Goal: Task Accomplishment & Management: Manage account settings

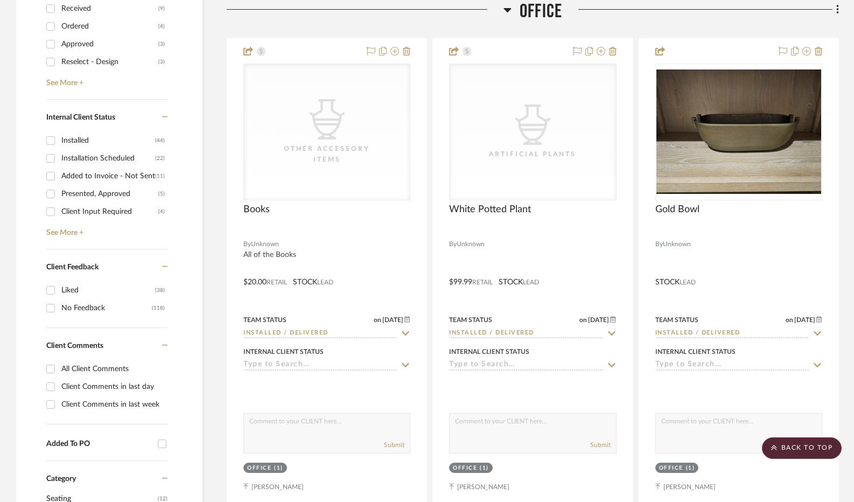
scroll to position [539, 0]
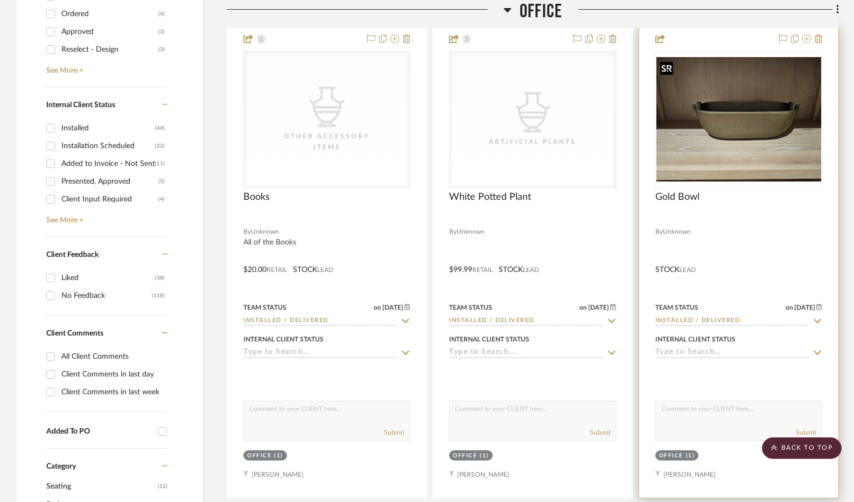
click at [755, 146] on img "0" at bounding box center [739, 119] width 165 height 124
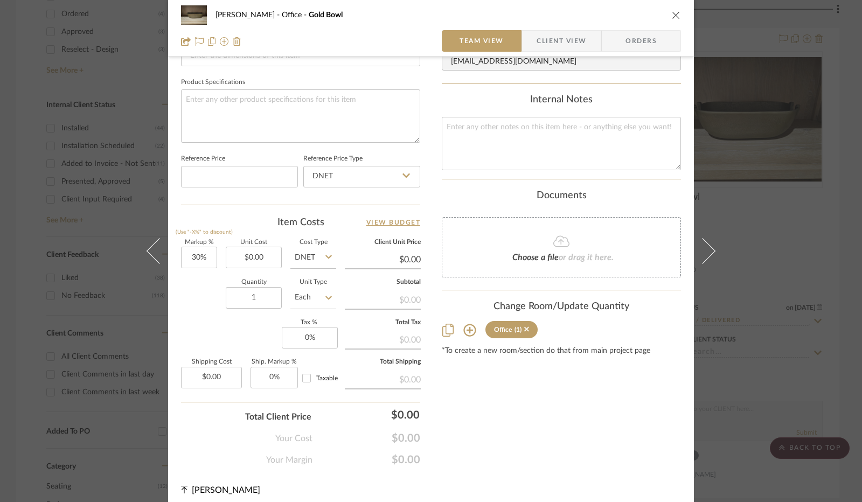
scroll to position [497, 0]
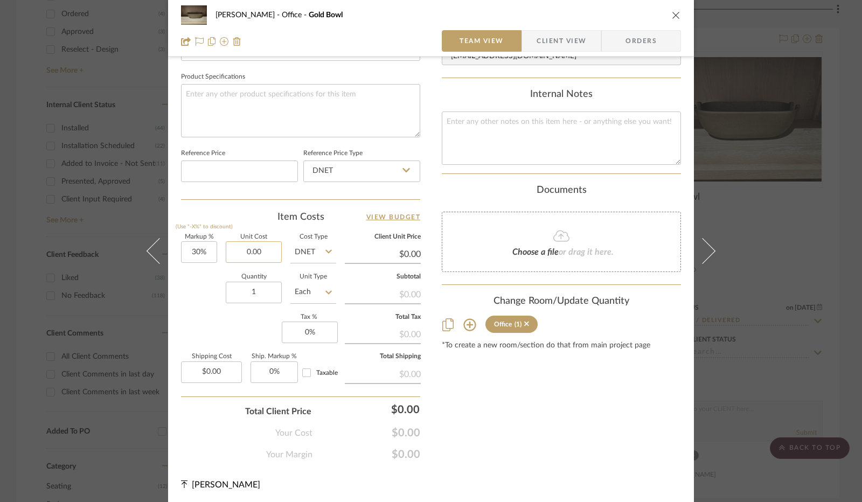
click at [259, 245] on input "0.00" at bounding box center [254, 252] width 56 height 22
type input "$175.00"
click at [246, 202] on div "Team-Facing Details Item Name Gold Bowl Brand Internal Description Dimensions P…" at bounding box center [300, 19] width 239 height 884
type input "$227.50"
click at [307, 328] on input "0" at bounding box center [310, 333] width 56 height 22
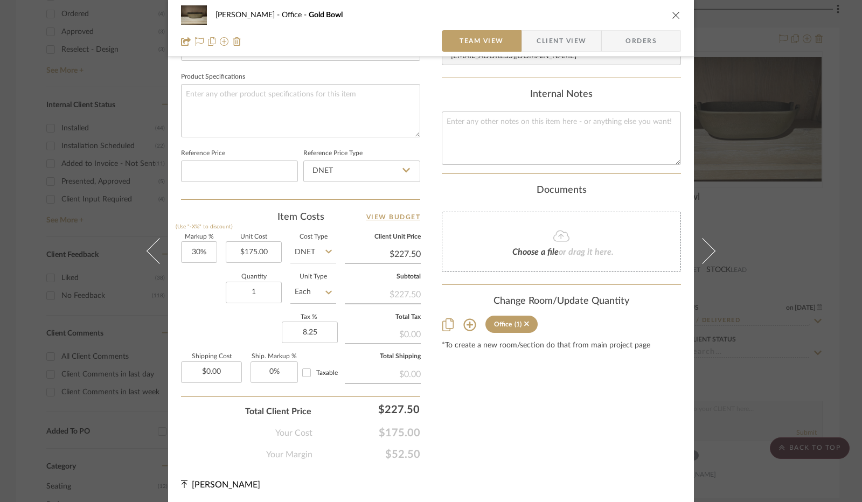
type input "8.25%"
click at [250, 328] on div "Markup % (Use "-X%" to discount) 30% Unit Cost $175.00 Cost Type DNET Client Un…" at bounding box center [300, 312] width 239 height 157
click at [549, 40] on span "Client View" at bounding box center [561, 41] width 50 height 22
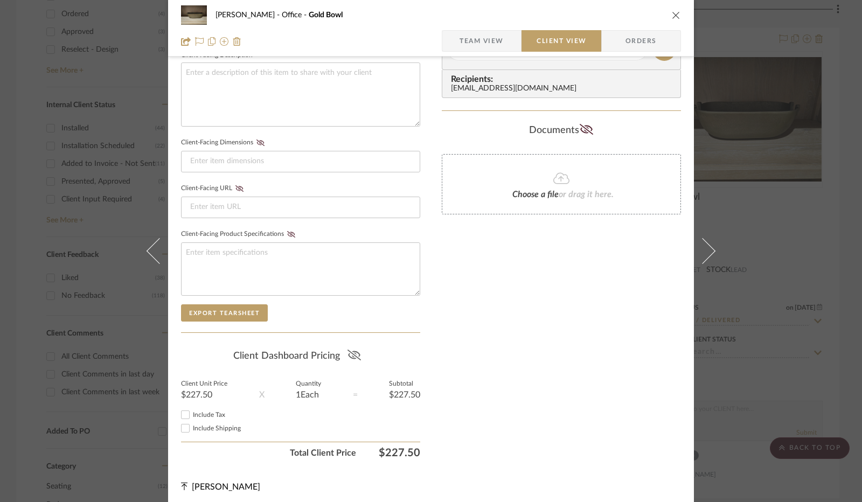
click at [348, 351] on icon at bounding box center [353, 355] width 13 height 11
click at [181, 411] on input "Include Tax" at bounding box center [185, 414] width 13 height 13
checkbox input "true"
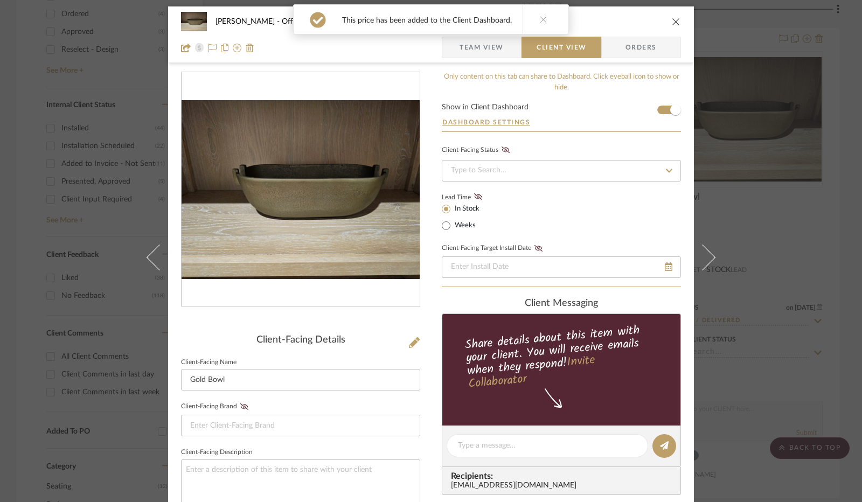
scroll to position [0, 0]
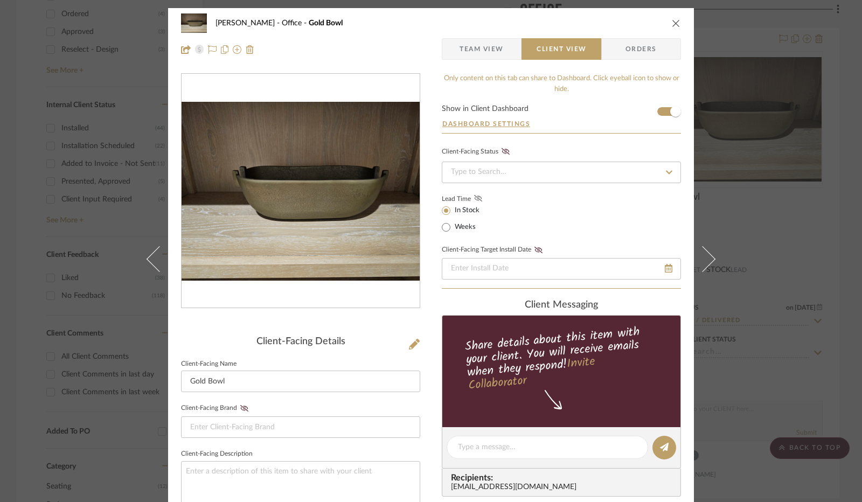
click at [474, 195] on icon at bounding box center [478, 198] width 8 height 6
click at [672, 22] on icon "close" at bounding box center [676, 23] width 9 height 9
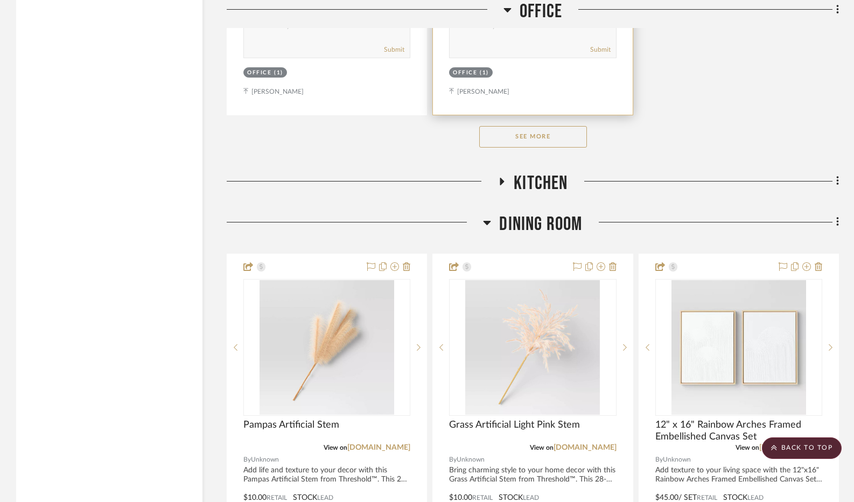
scroll to position [1885, 0]
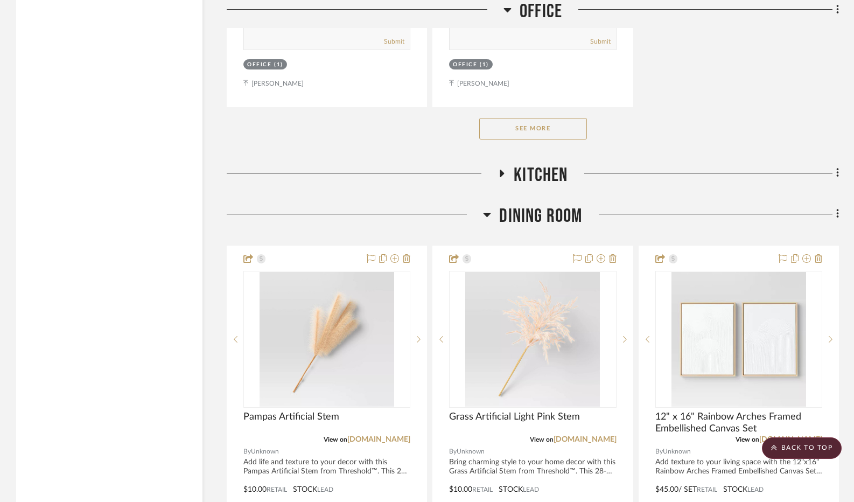
click at [540, 127] on button "See More" at bounding box center [533, 129] width 108 height 22
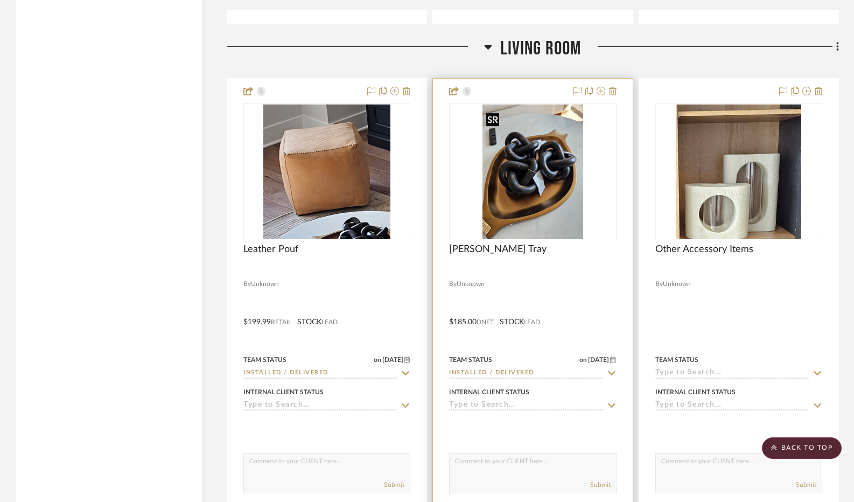
scroll to position [5924, 0]
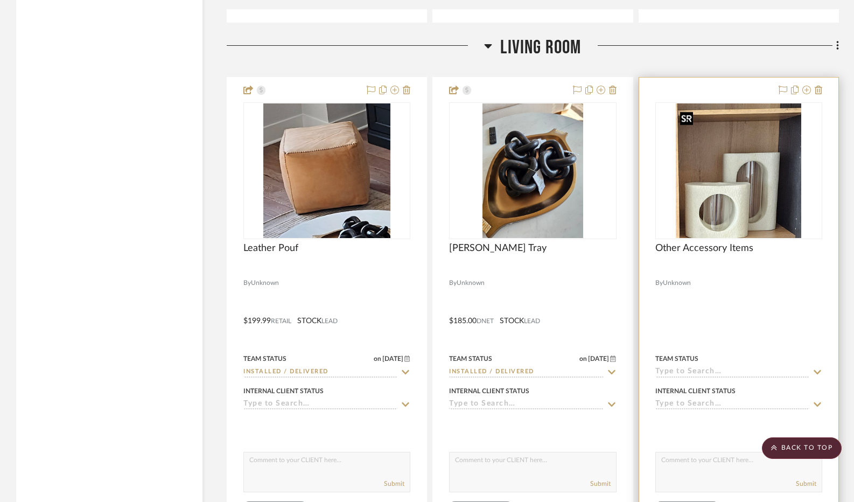
click at [737, 208] on img "0" at bounding box center [738, 170] width 125 height 135
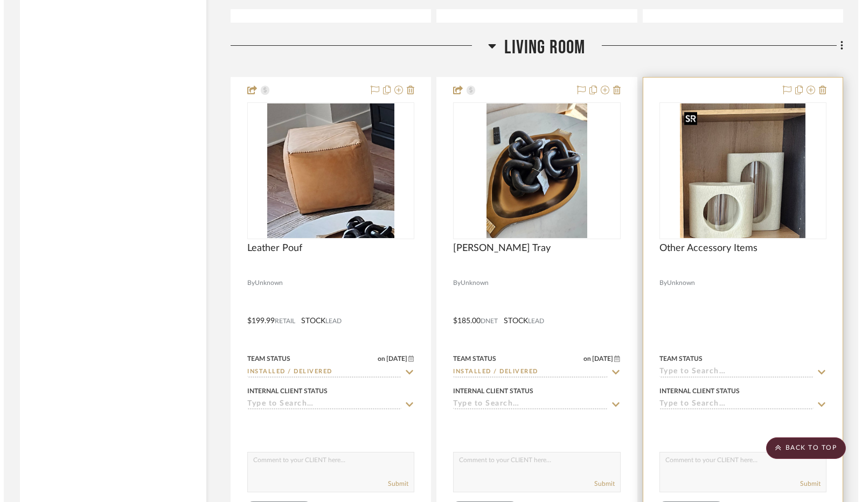
scroll to position [0, 0]
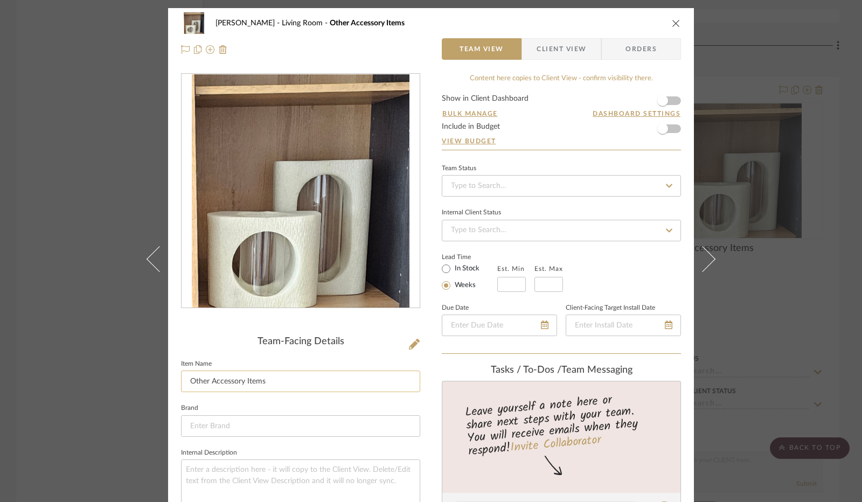
click at [271, 379] on input "Other Accessory Items" at bounding box center [300, 382] width 239 height 22
drag, startPoint x: 245, startPoint y: 384, endPoint x: 177, endPoint y: 388, distance: 68.5
click at [181, 388] on input "Other Accessory Items" at bounding box center [300, 382] width 239 height 22
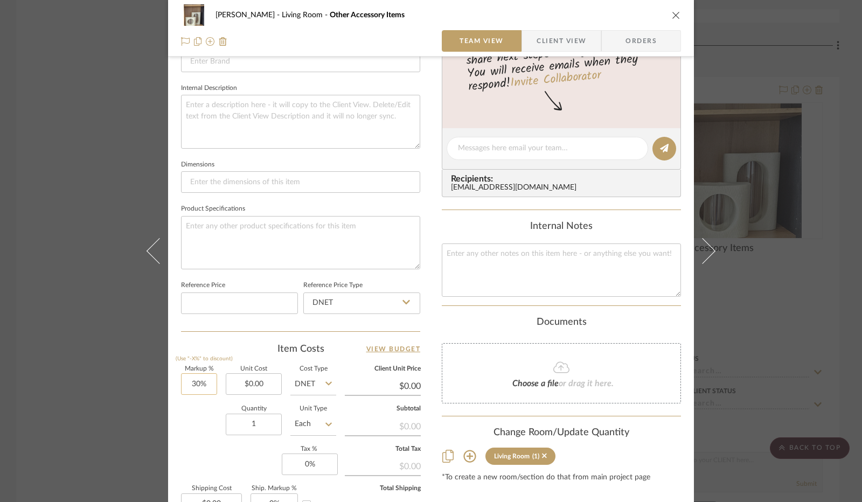
scroll to position [377, 0]
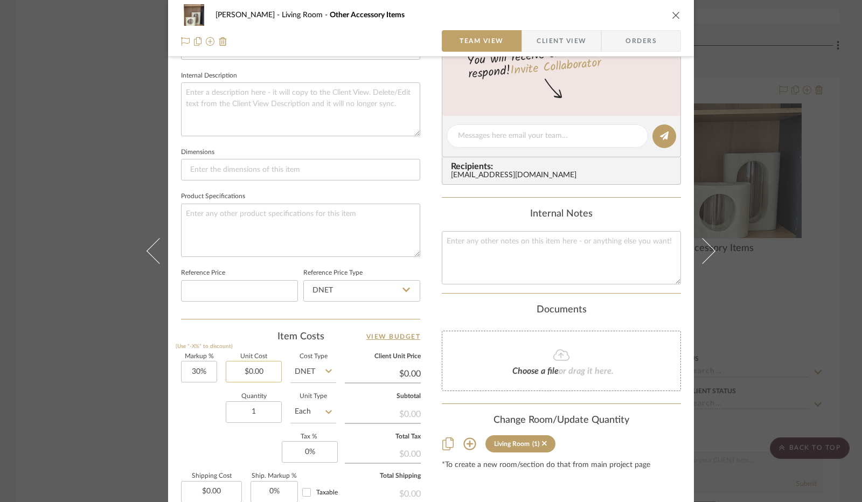
type input "White Stone Candle Holders"
type input "0.00"
click at [250, 369] on input "0.00" at bounding box center [254, 372] width 56 height 22
type input "$250.00"
click at [236, 326] on div "Team-Facing Details Item Name White Stone Candle Holders Brand Internal Descrip…" at bounding box center [300, 138] width 239 height 884
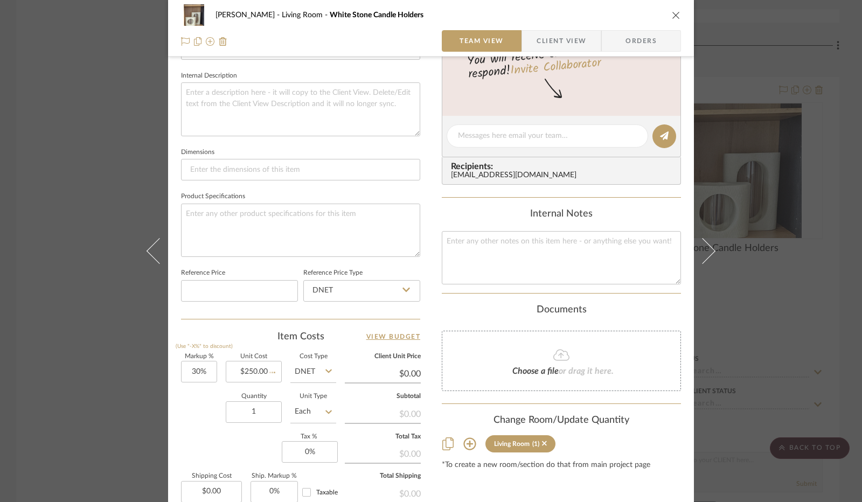
type input "$325.00"
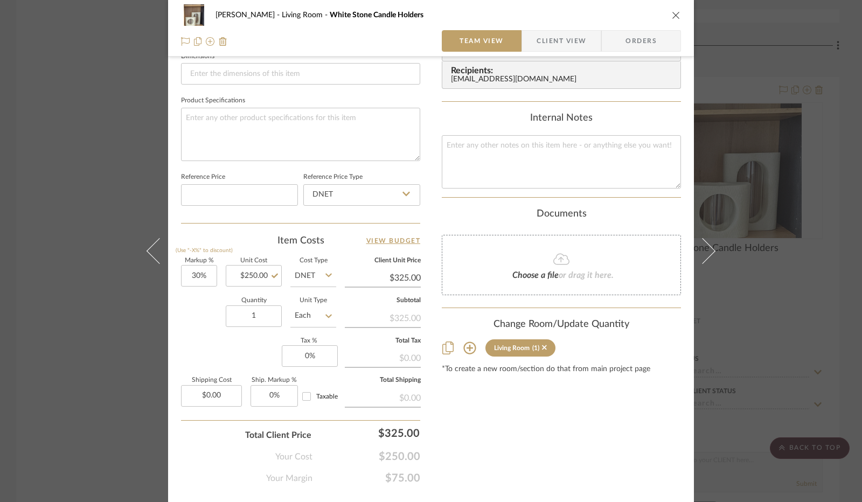
scroll to position [485, 0]
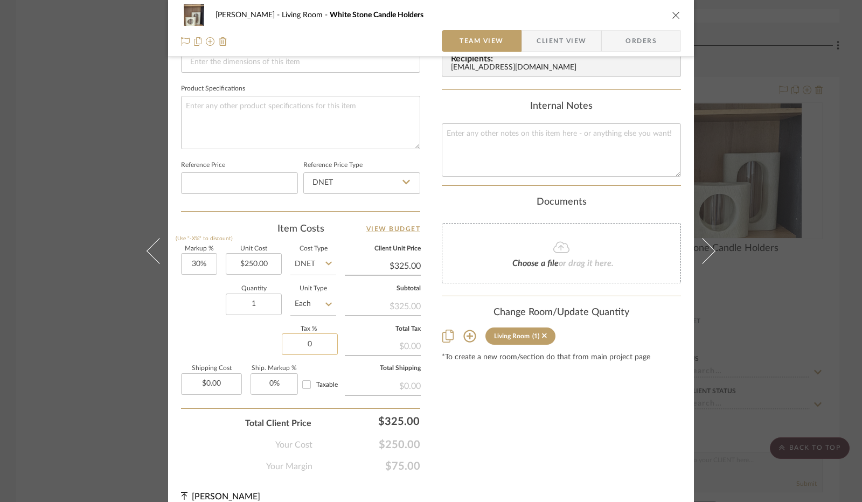
click at [308, 340] on input "0" at bounding box center [310, 344] width 56 height 22
type input "8.25%"
click at [261, 347] on div "Markup % (Use "-X%" to discount) 30% Unit Cost $250.00 Cost Type DNET Client Un…" at bounding box center [300, 324] width 239 height 157
click at [554, 39] on span "Client View" at bounding box center [561, 41] width 50 height 22
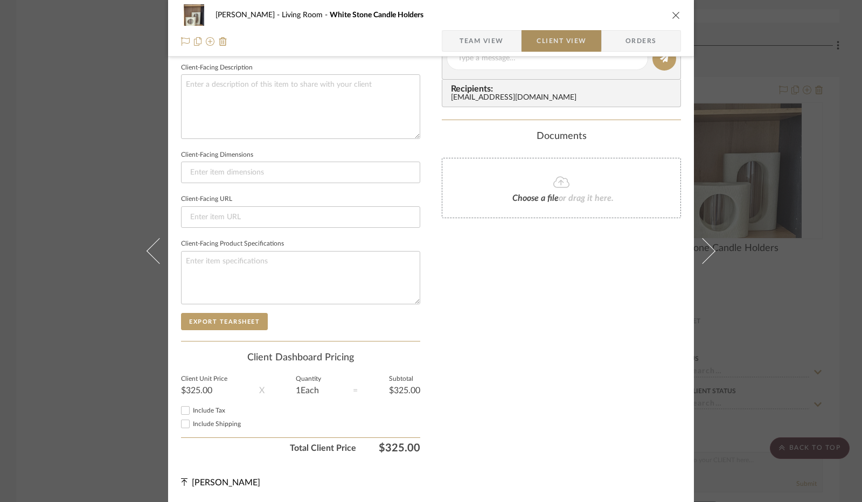
scroll to position [382, 0]
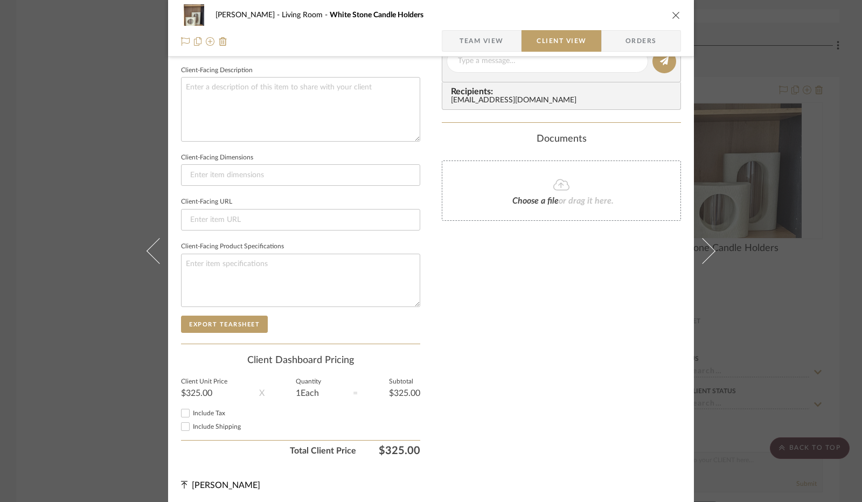
click at [490, 44] on span "Team View" at bounding box center [481, 41] width 44 height 22
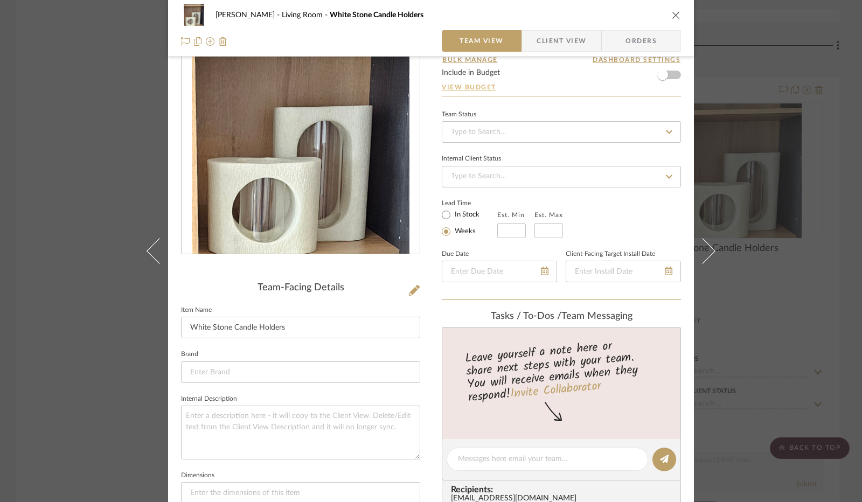
scroll to position [0, 0]
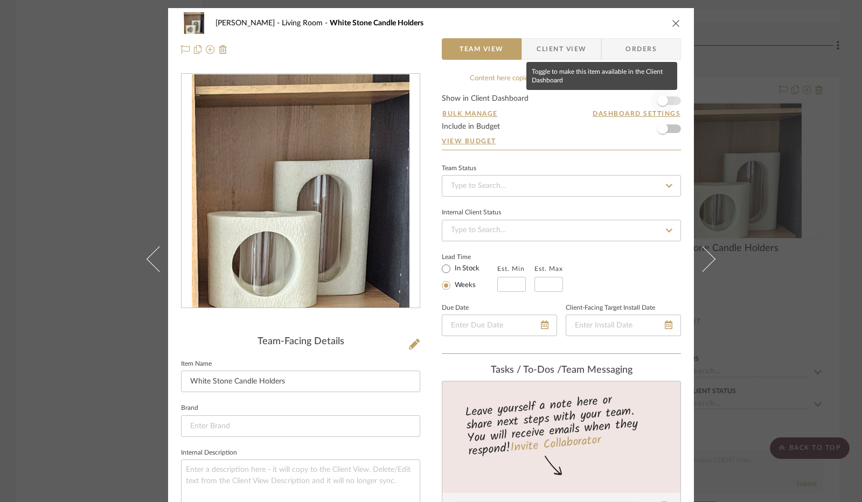
click at [669, 99] on span "button" at bounding box center [663, 101] width 24 height 24
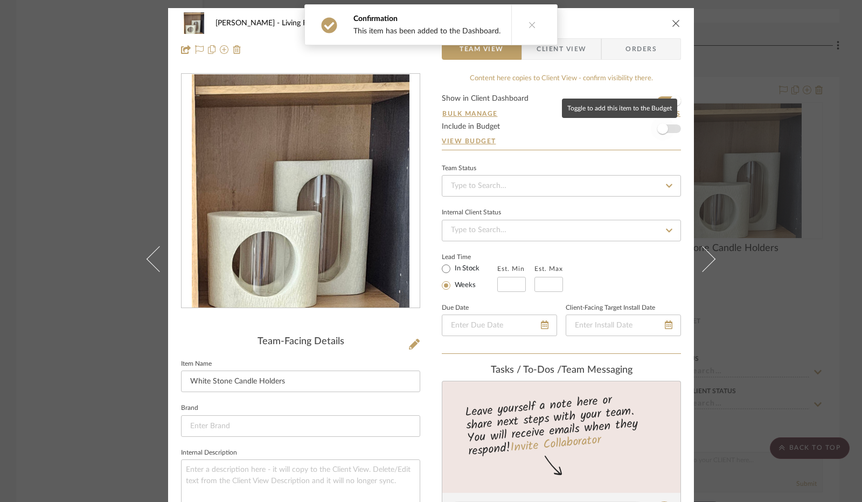
click at [659, 128] on span "button" at bounding box center [662, 128] width 11 height 11
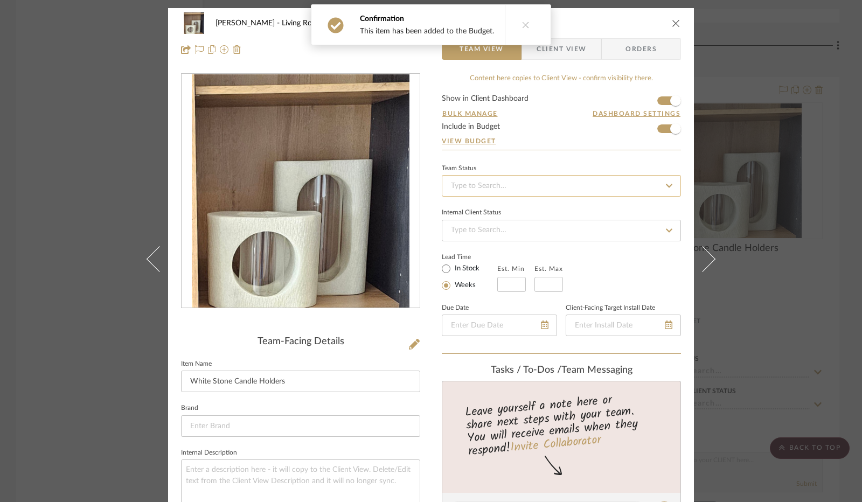
click at [495, 184] on input at bounding box center [561, 186] width 239 height 22
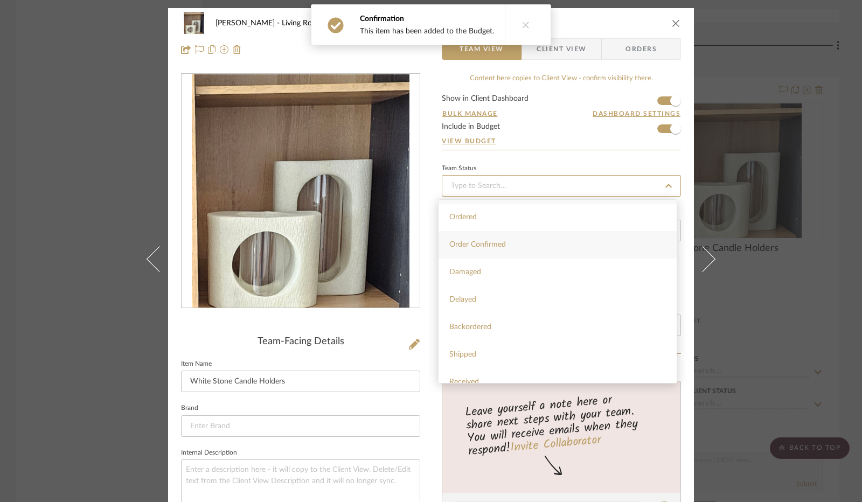
scroll to position [162, 0]
click at [503, 322] on div "Installed / Delivered" at bounding box center [557, 326] width 238 height 27
type input "[DATE]"
type input "Installed / Delivered"
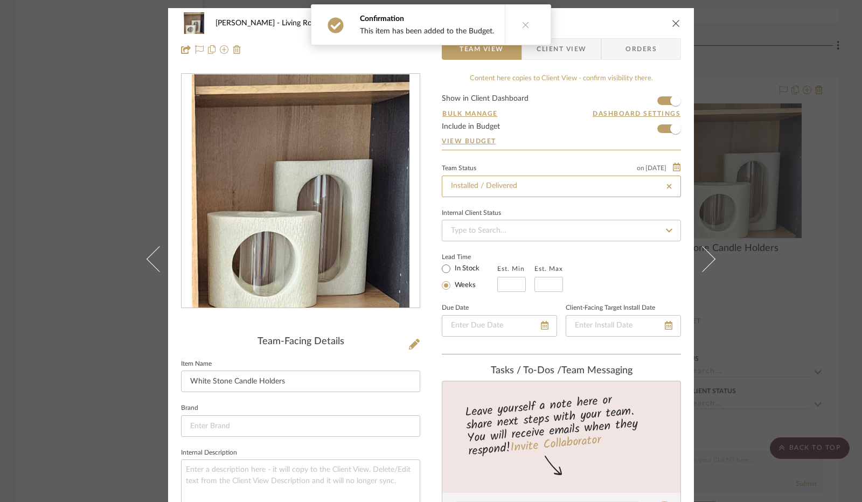
type input "[DATE]"
type input "Installed / Delivered"
click at [442, 269] on input "In Stock" at bounding box center [445, 268] width 13 height 13
radio input "true"
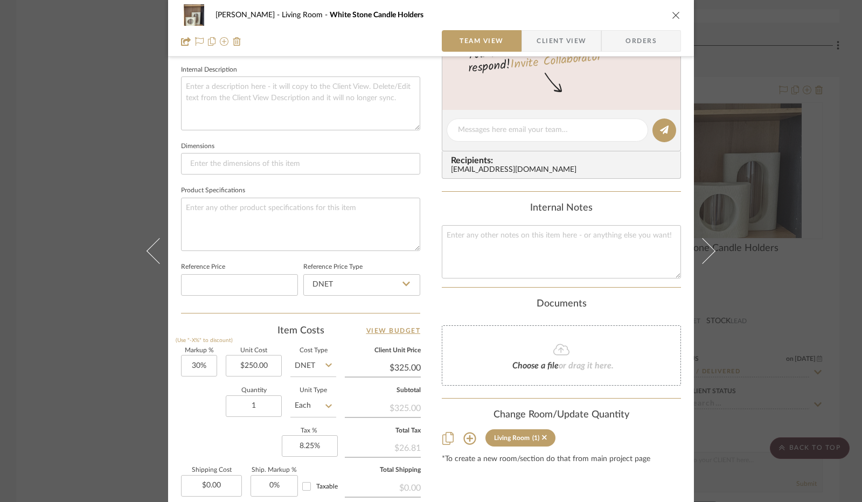
scroll to position [497, 0]
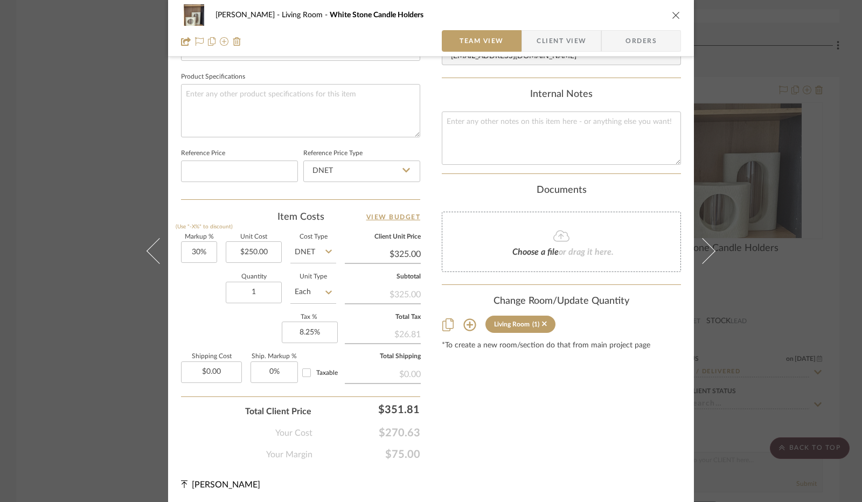
click at [568, 37] on span "Client View" at bounding box center [561, 41] width 50 height 22
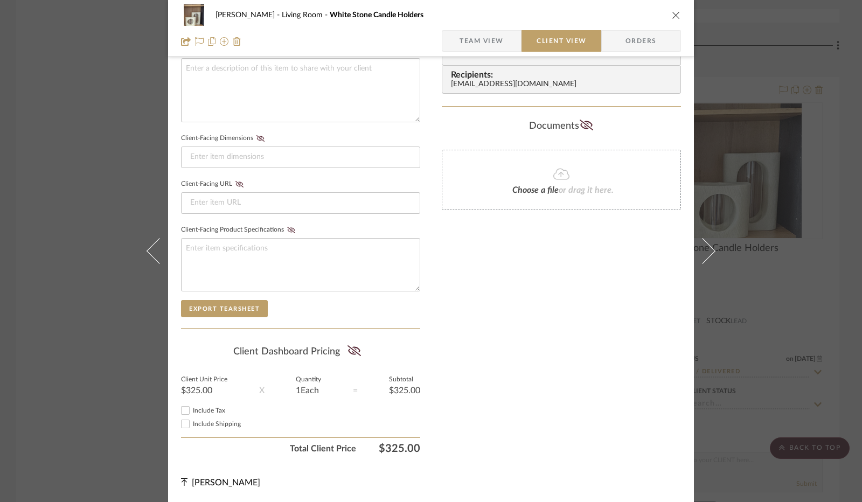
scroll to position [399, 0]
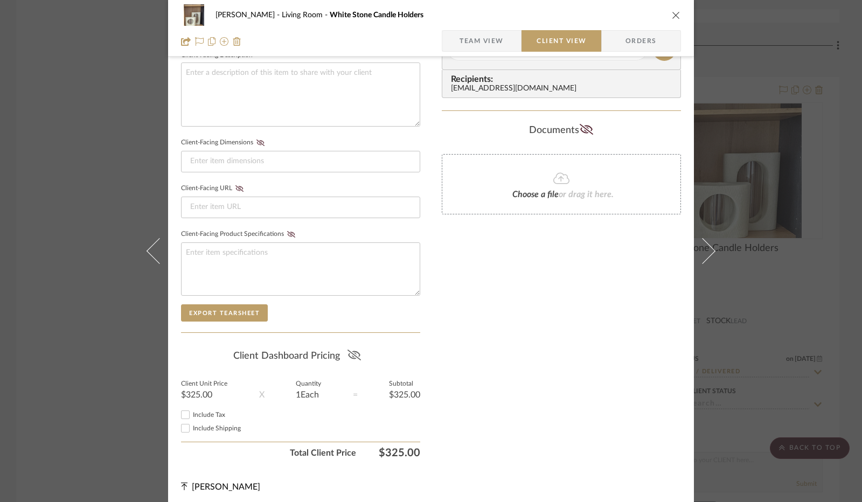
click at [350, 352] on icon at bounding box center [353, 355] width 13 height 11
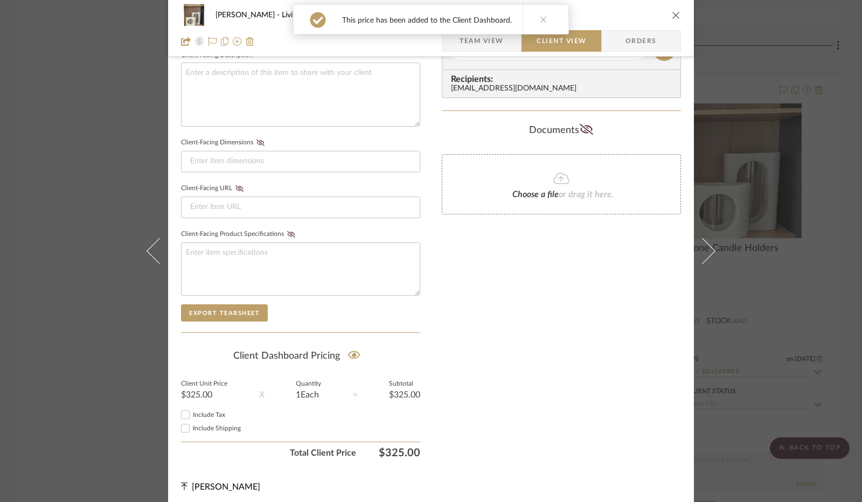
click at [184, 410] on input "Include Tax" at bounding box center [185, 414] width 13 height 13
checkbox input "true"
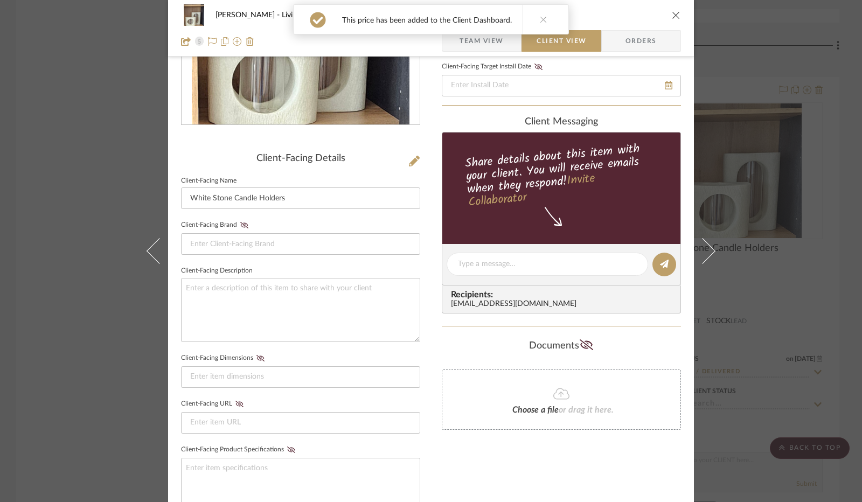
scroll to position [0, 0]
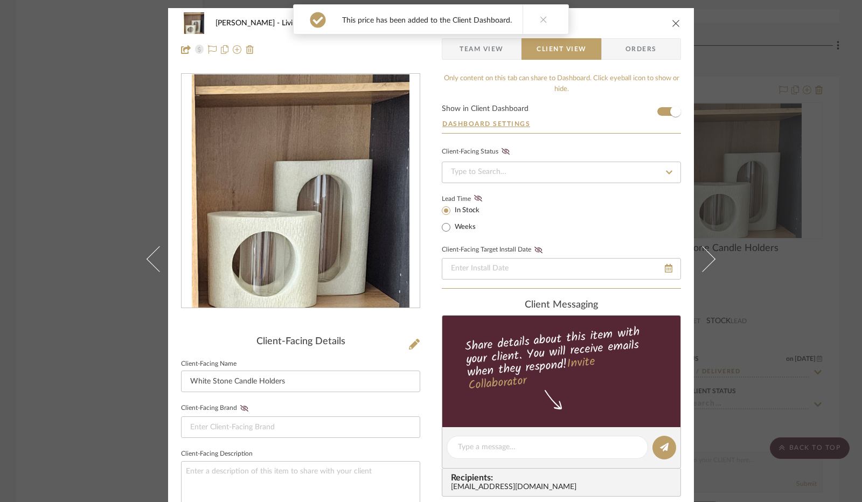
click at [672, 25] on icon "close" at bounding box center [676, 23] width 9 height 9
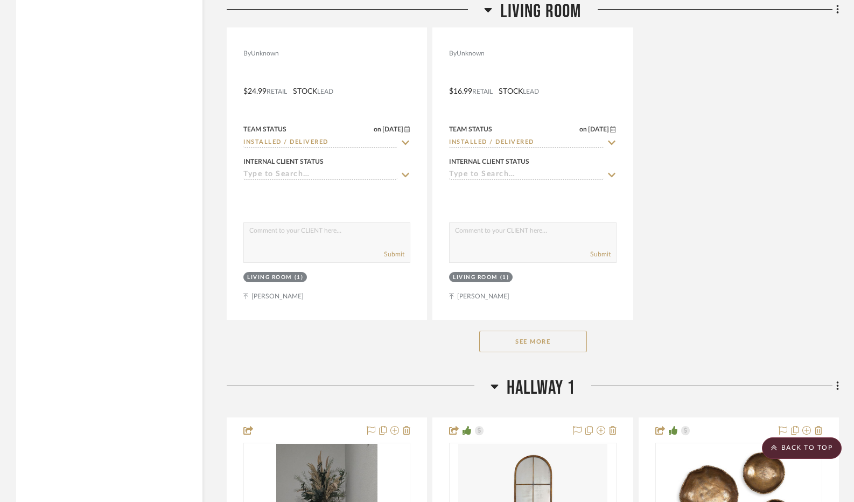
scroll to position [7163, 0]
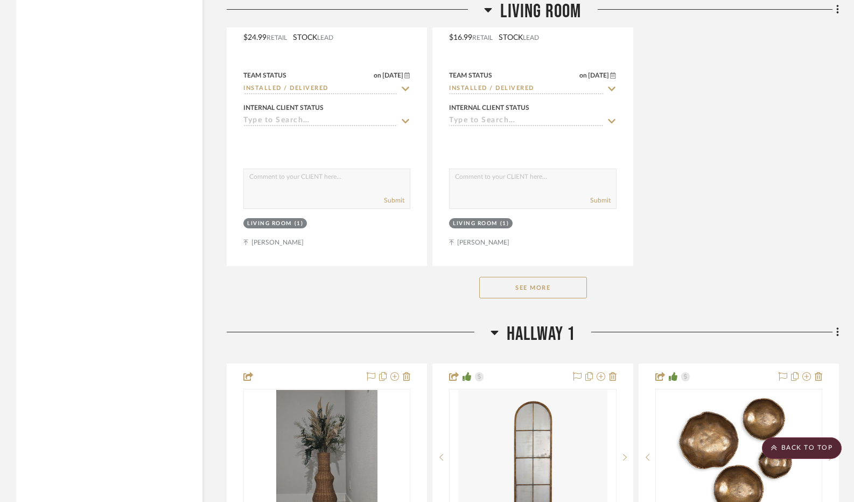
click at [565, 291] on button "See More" at bounding box center [533, 288] width 108 height 22
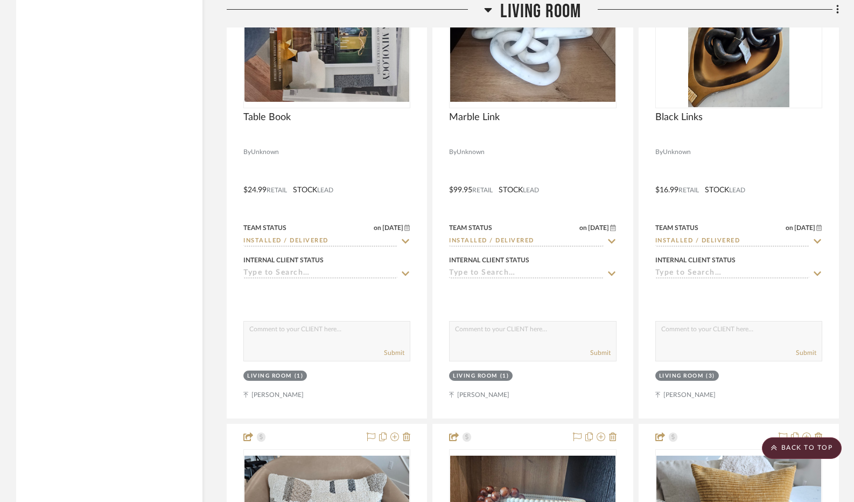
scroll to position [7486, 0]
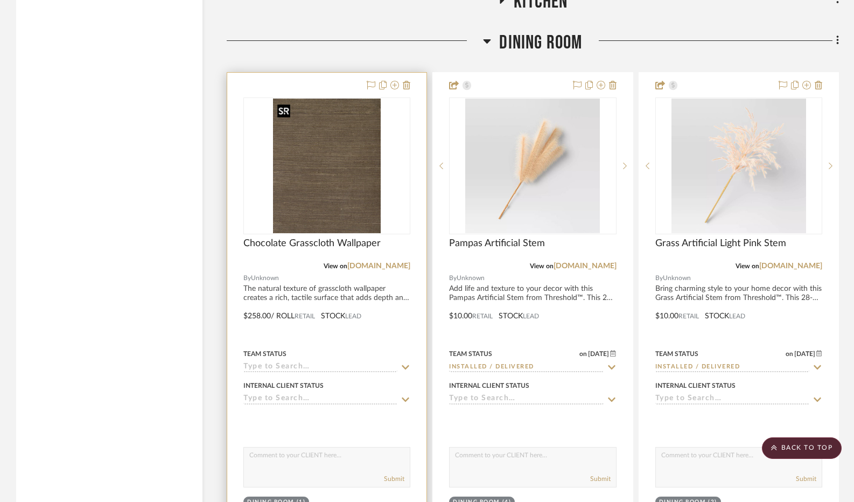
scroll to position [2100, 0]
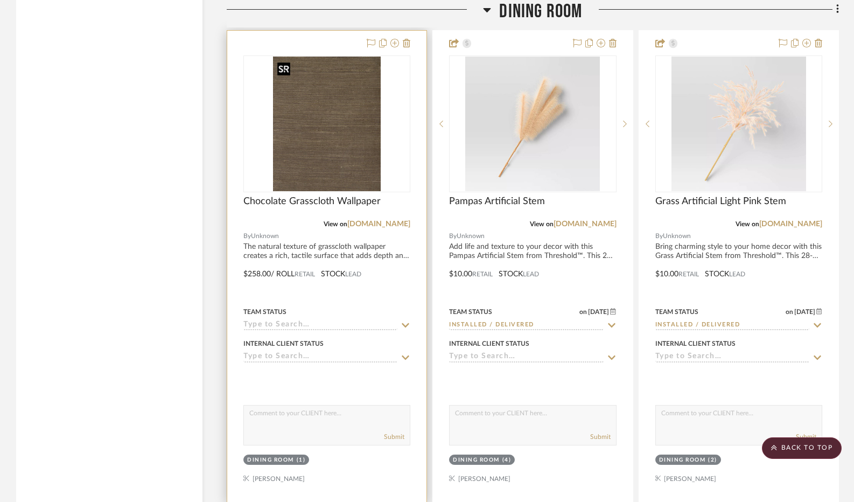
click at [309, 138] on img "0" at bounding box center [327, 124] width 108 height 135
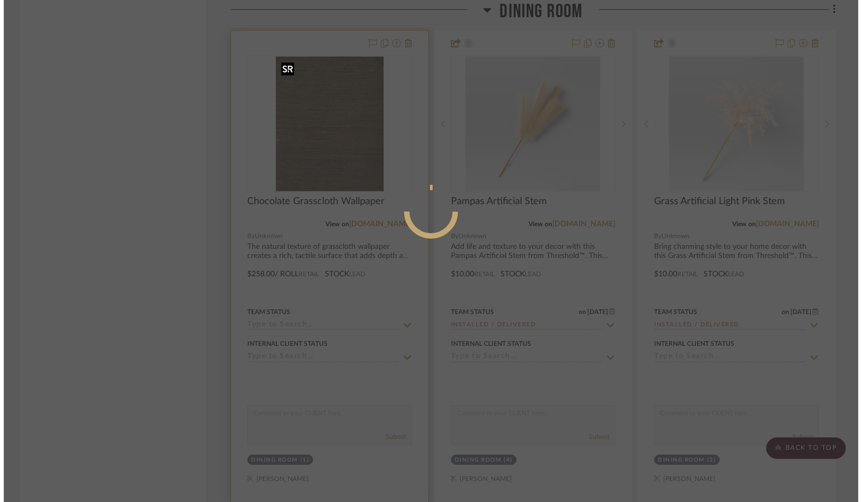
scroll to position [0, 0]
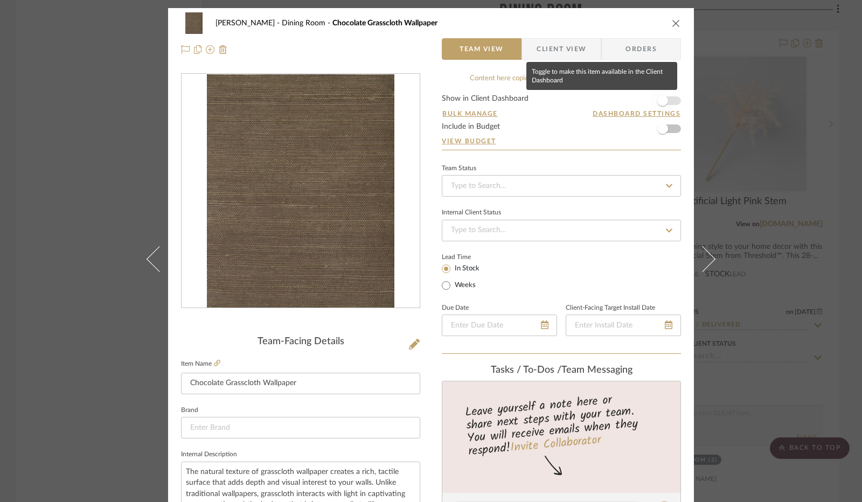
click at [664, 98] on span "button" at bounding box center [663, 101] width 24 height 24
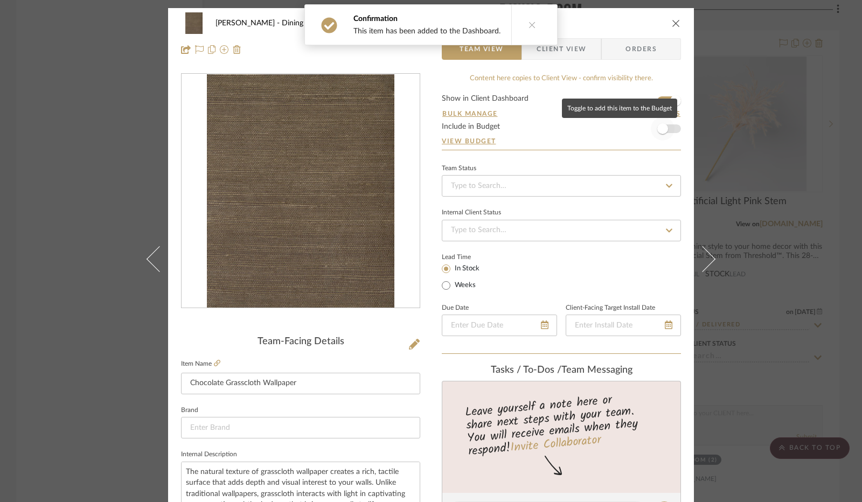
click at [658, 128] on span "button" at bounding box center [662, 128] width 11 height 11
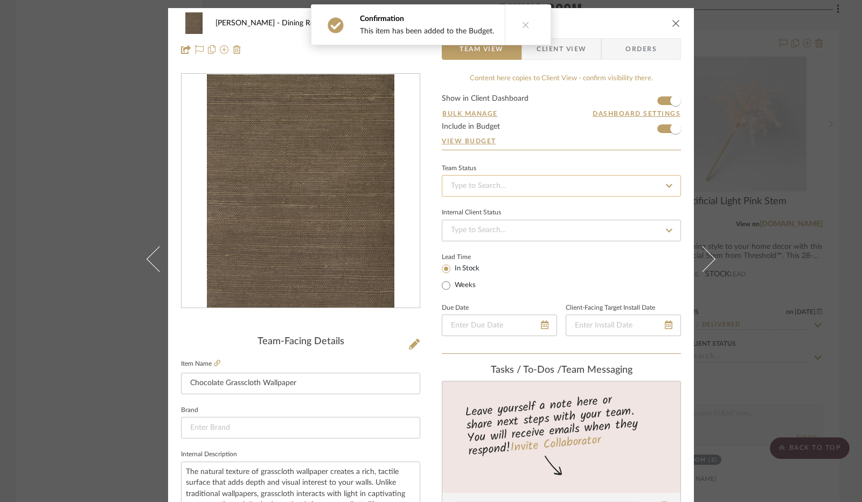
click at [448, 187] on input at bounding box center [561, 186] width 239 height 22
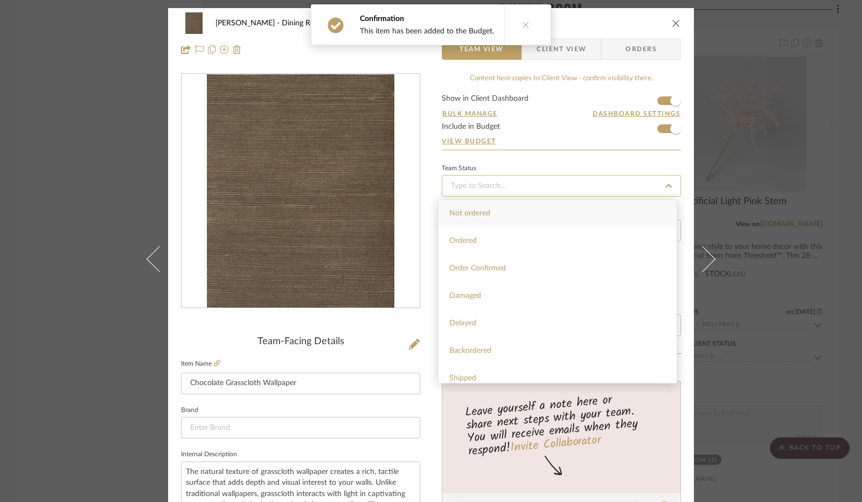
click at [448, 187] on input at bounding box center [561, 186] width 239 height 22
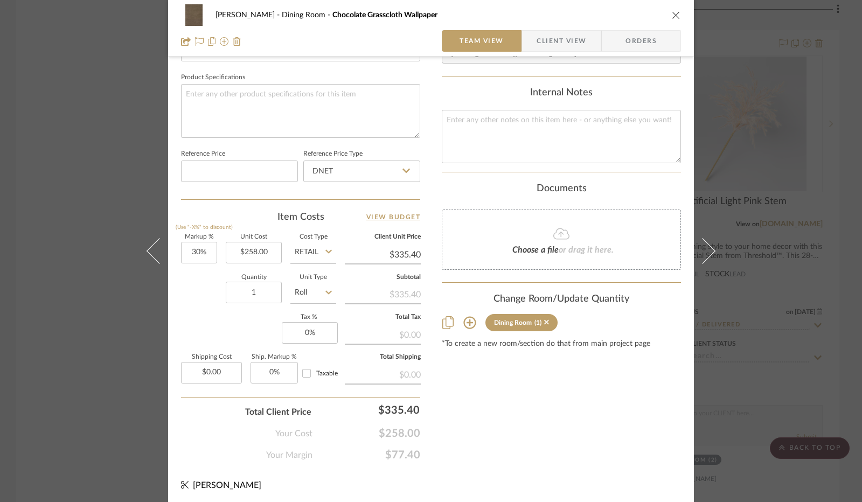
scroll to position [499, 0]
click at [395, 173] on input "DNET" at bounding box center [361, 171] width 117 height 22
click at [377, 221] on div "Retail" at bounding box center [366, 224] width 133 height 27
type input "Retail"
click at [191, 249] on input "30" at bounding box center [199, 252] width 36 height 22
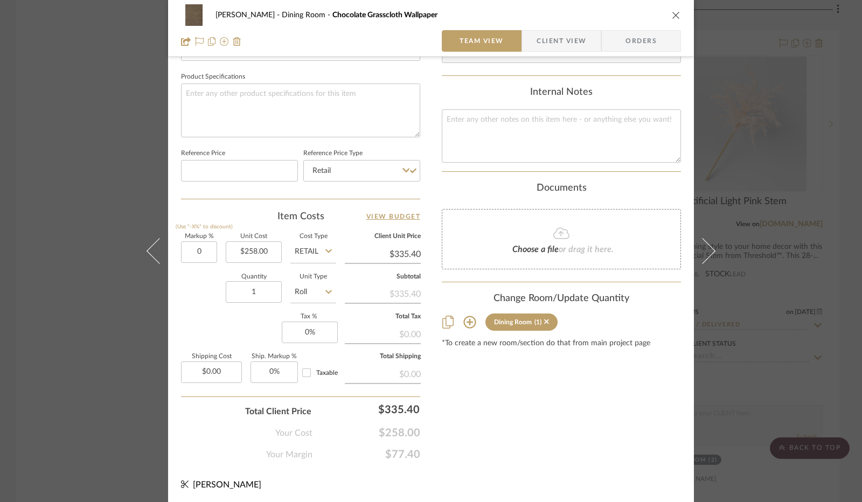
type input "0%"
click at [198, 277] on div "Quantity 1 Unit Type Roll" at bounding box center [258, 293] width 155 height 38
type input "$258.00"
click at [299, 331] on input "0" at bounding box center [310, 333] width 56 height 22
type input "8.25%"
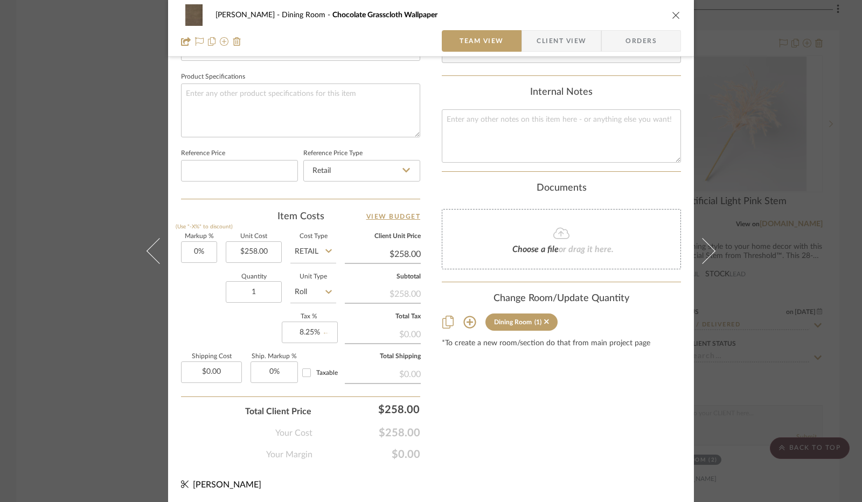
click at [250, 325] on div "Markup % (Use "-X%" to discount) 0% Unit Cost $258.00 Cost Type Retail Client U…" at bounding box center [300, 312] width 239 height 157
click at [561, 37] on span "Client View" at bounding box center [561, 41] width 50 height 22
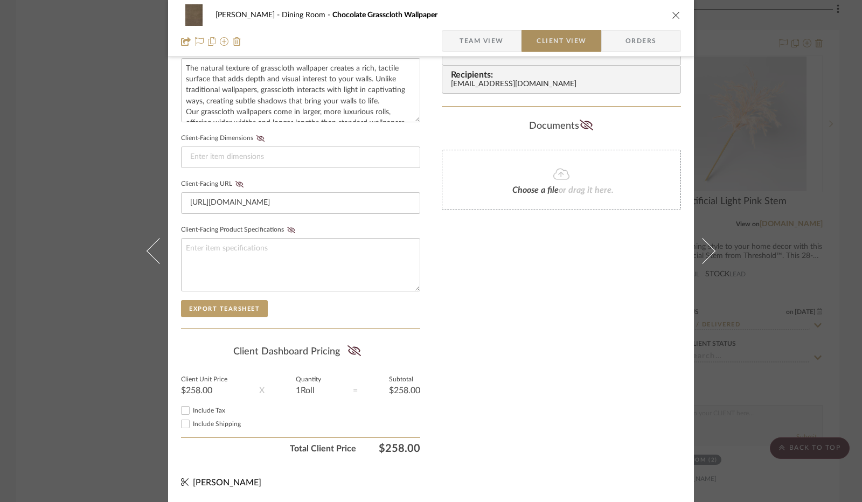
scroll to position [399, 0]
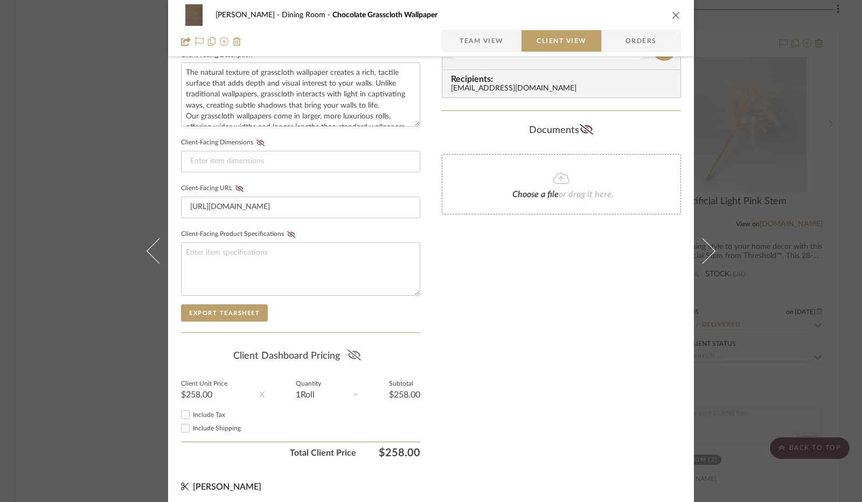
click at [350, 352] on icon at bounding box center [353, 355] width 13 height 11
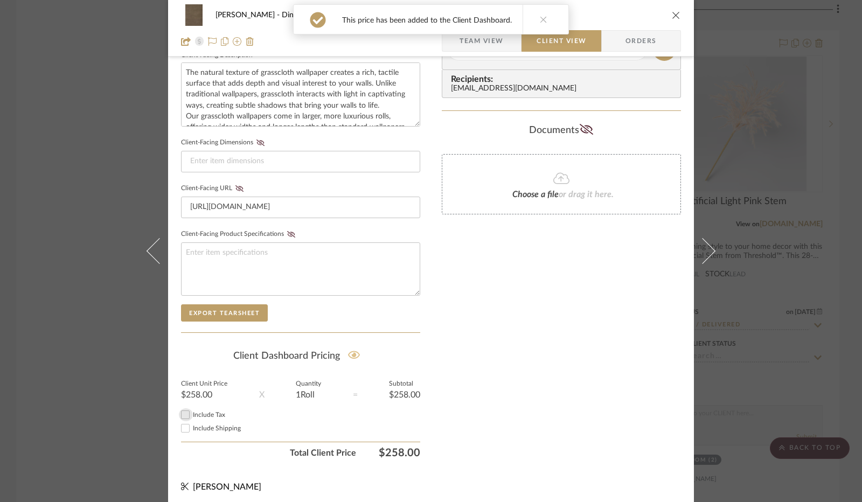
click at [183, 412] on input "Include Tax" at bounding box center [185, 414] width 13 height 13
checkbox input "true"
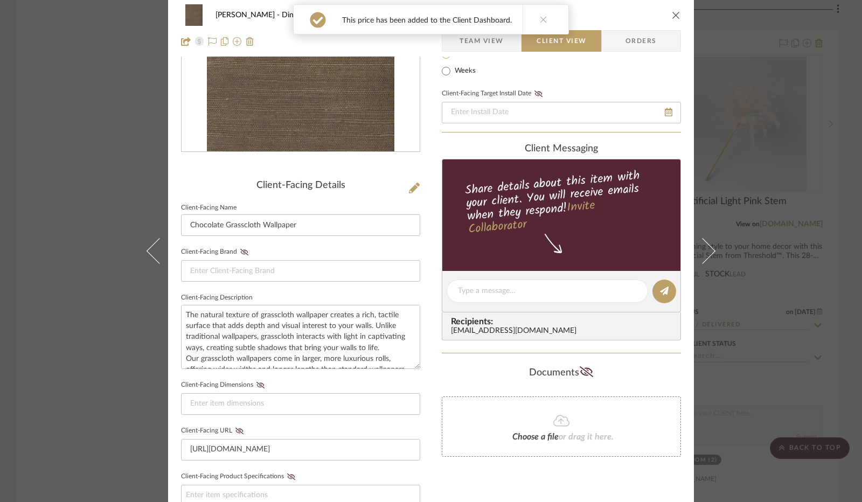
scroll to position [0, 0]
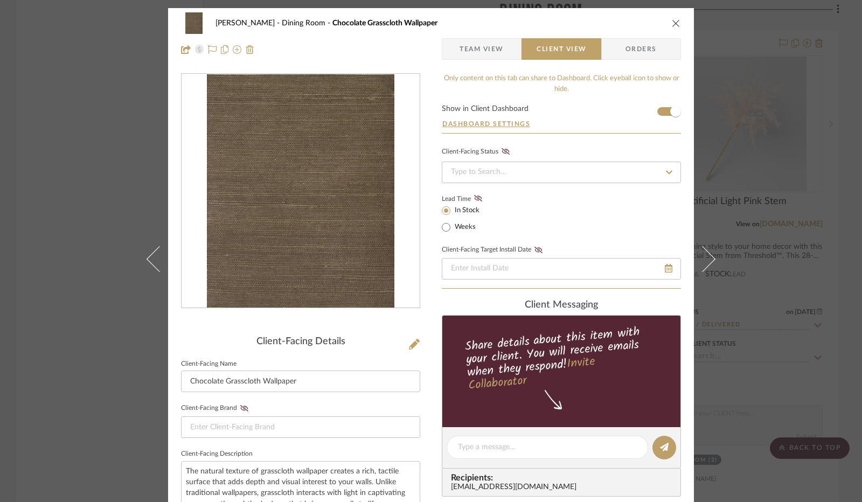
click at [672, 23] on icon "close" at bounding box center [676, 23] width 9 height 9
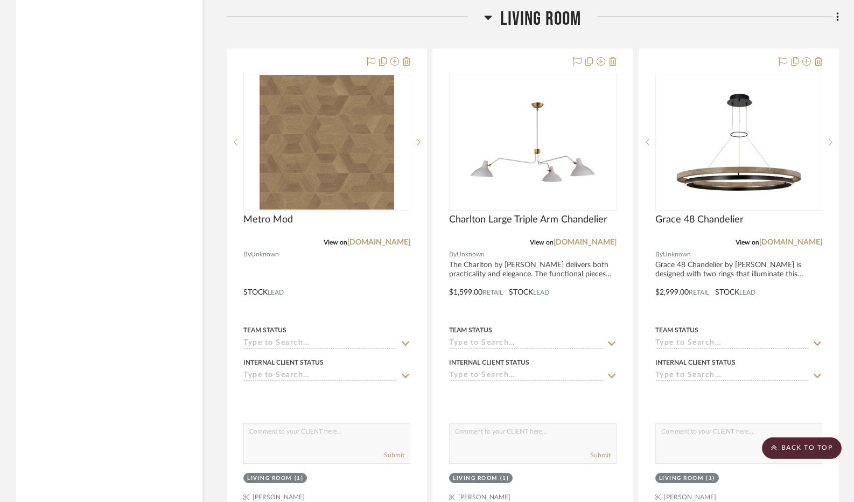
scroll to position [3608, 0]
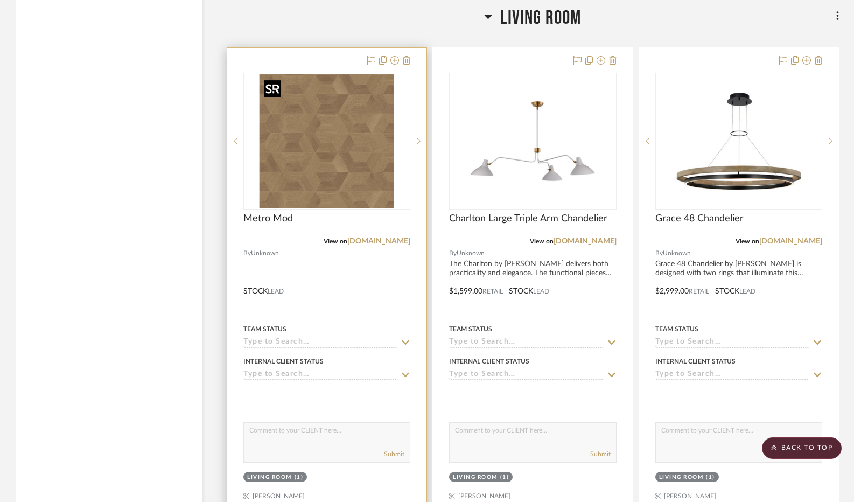
click at [380, 148] on img "0" at bounding box center [327, 141] width 135 height 135
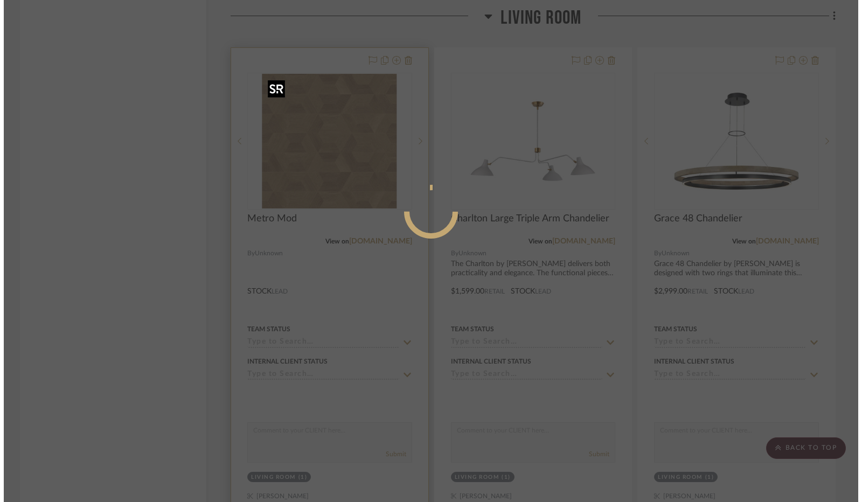
scroll to position [0, 0]
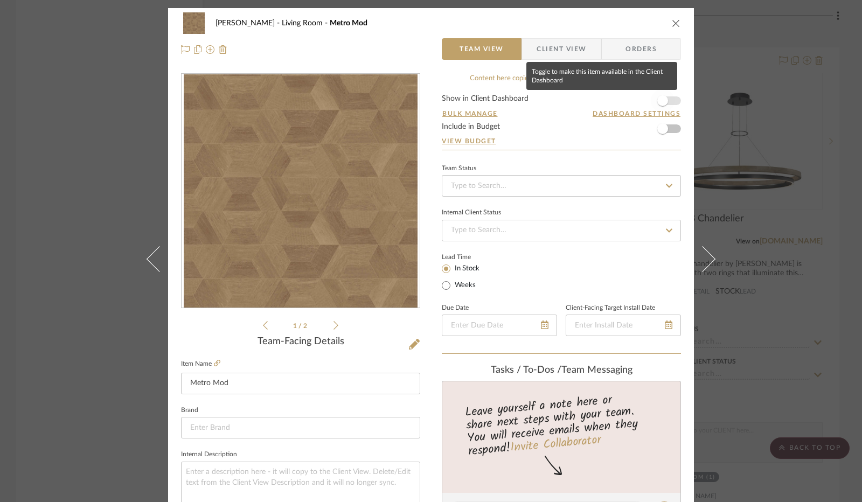
click at [662, 101] on span "button" at bounding box center [662, 100] width 11 height 11
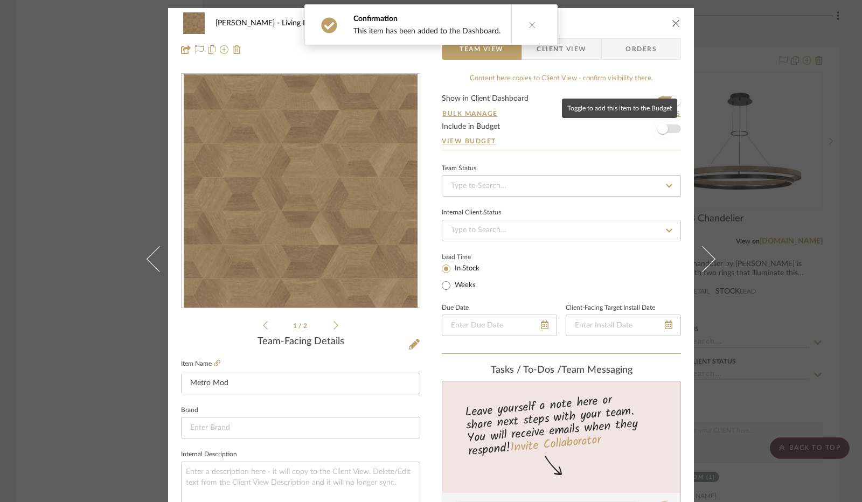
click at [661, 126] on span "button" at bounding box center [662, 128] width 11 height 11
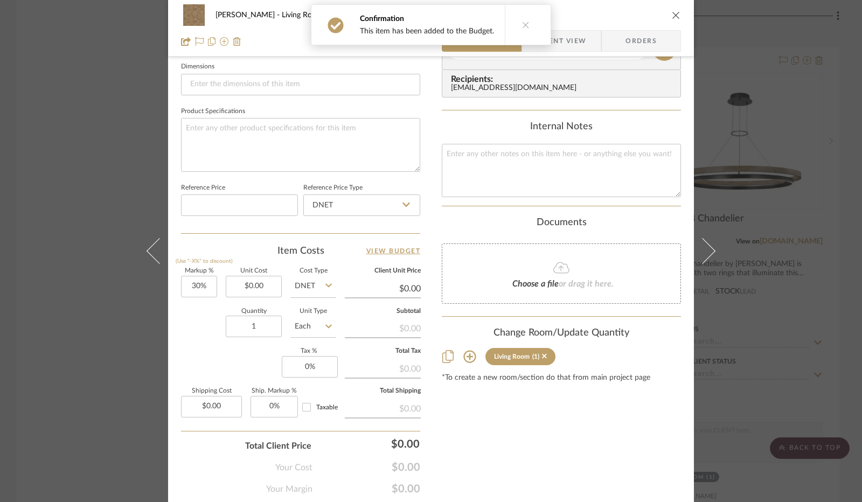
scroll to position [485, 0]
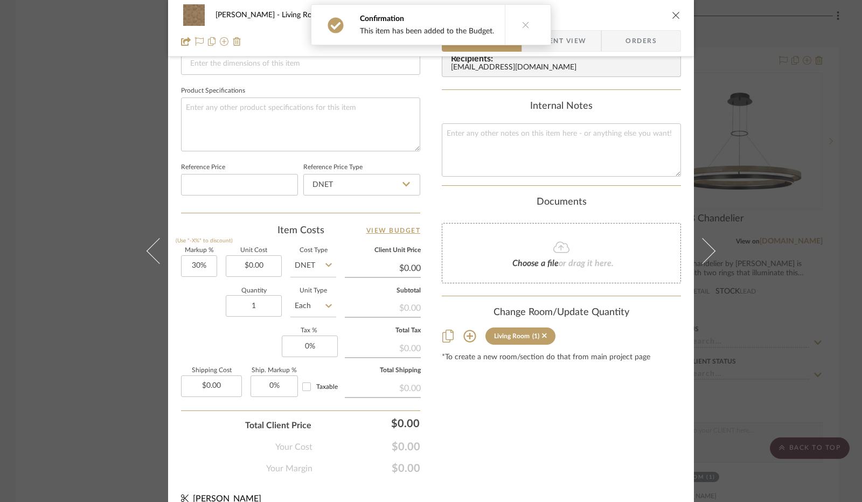
click at [405, 183] on icon at bounding box center [406, 184] width 8 height 4
click at [371, 233] on div "Retail" at bounding box center [366, 238] width 133 height 27
type input "Retail"
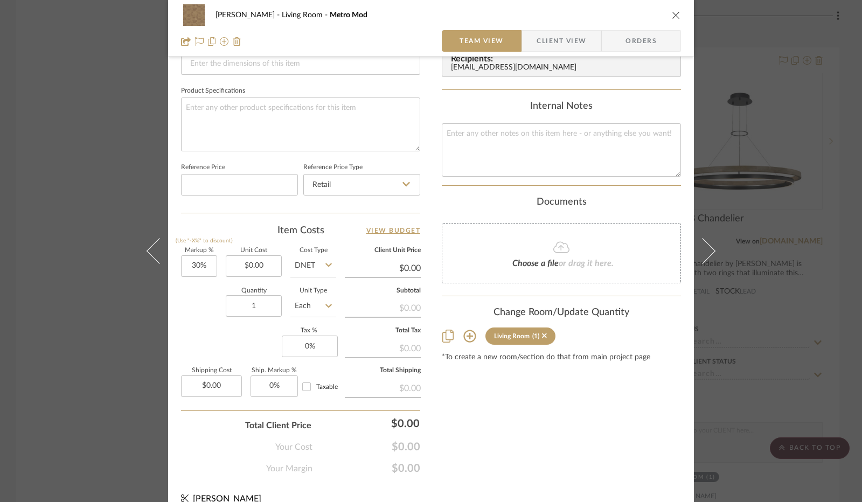
click at [672, 16] on icon "close" at bounding box center [676, 15] width 9 height 9
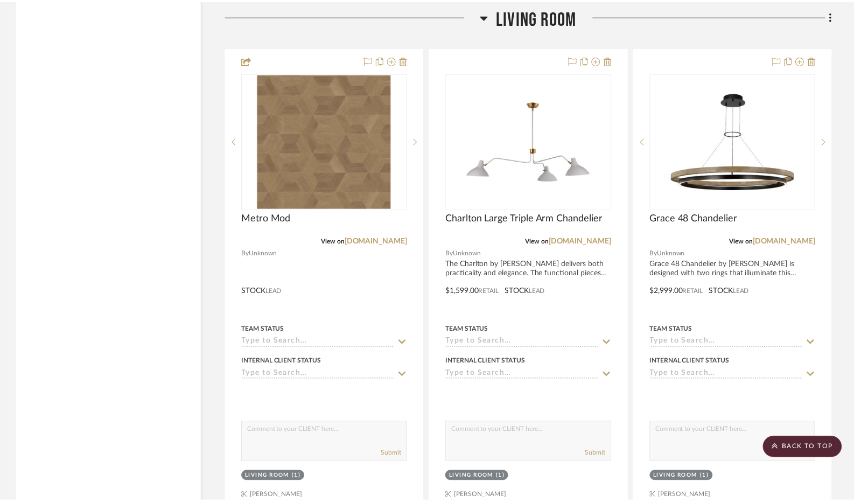
scroll to position [3608, 0]
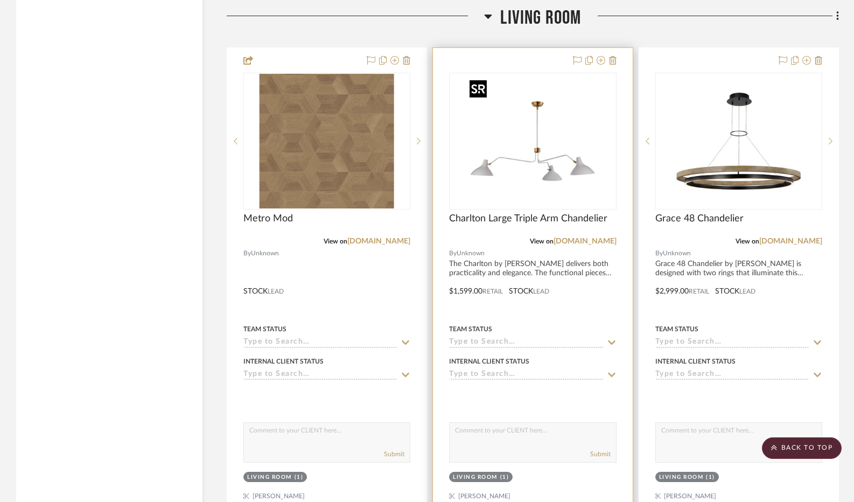
click at [0, 0] on img at bounding box center [0, 0] width 0 height 0
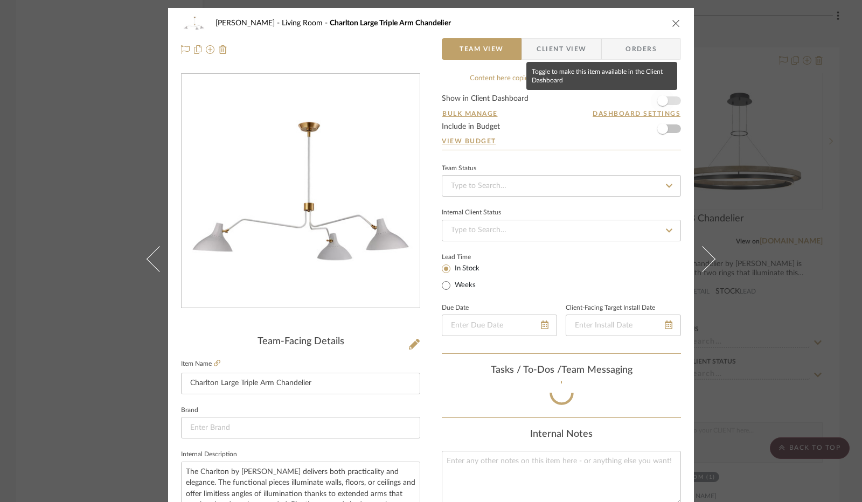
click at [666, 100] on span "button" at bounding box center [663, 101] width 24 height 24
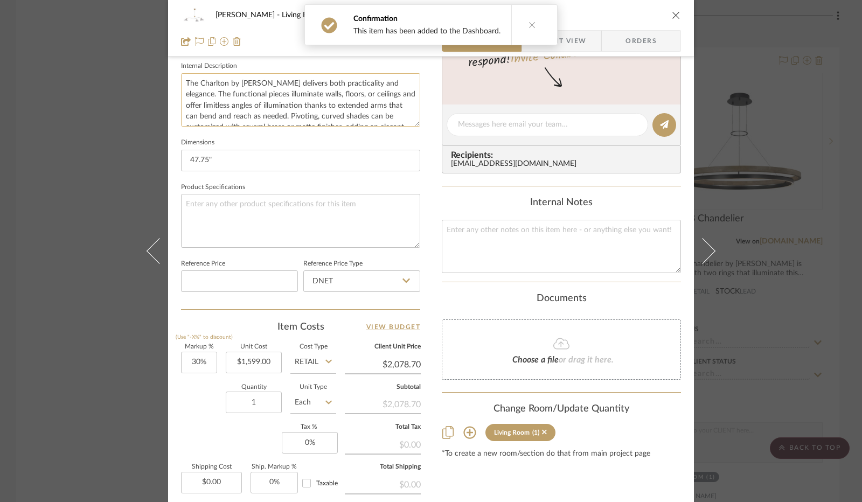
scroll to position [485, 0]
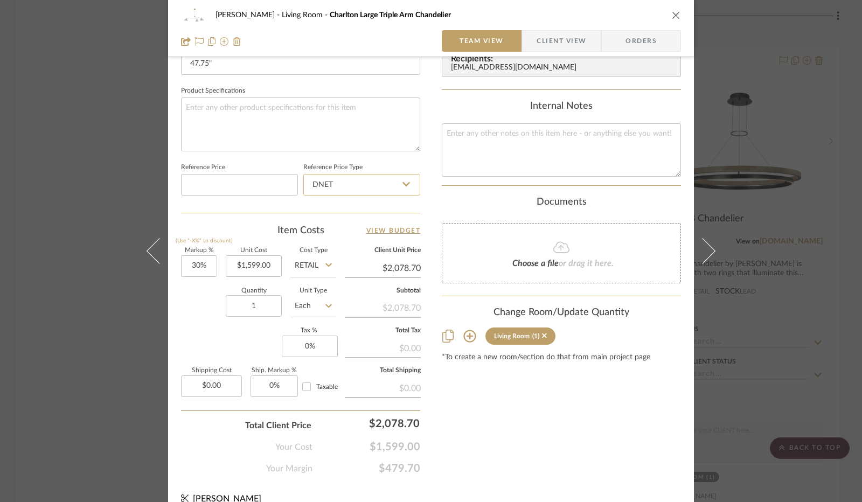
click at [358, 185] on input "DNET" at bounding box center [361, 185] width 117 height 22
click at [345, 236] on div "Retail" at bounding box center [366, 238] width 133 height 27
type input "Retail"
click at [196, 263] on input "30" at bounding box center [199, 266] width 36 height 22
type input "0%"
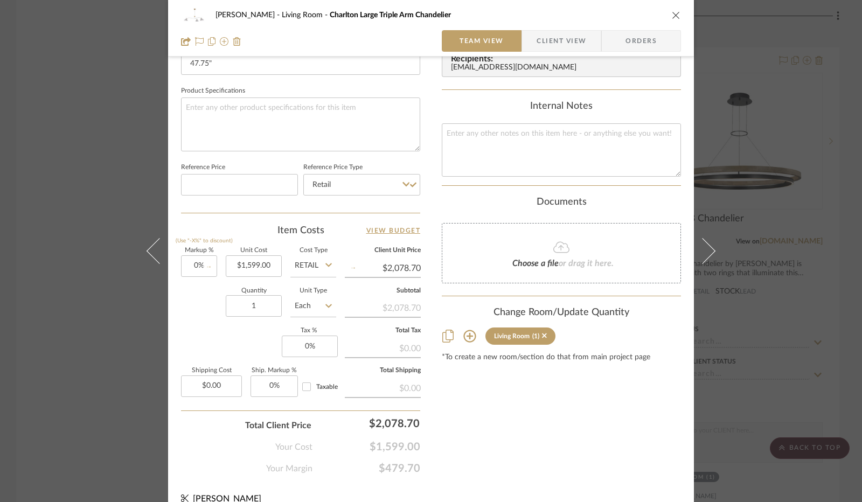
type input "$1,599.00"
click at [202, 297] on div "Quantity 1 Unit Type Each" at bounding box center [258, 307] width 155 height 38
click at [297, 341] on input "0" at bounding box center [310, 347] width 56 height 22
type input "8.25%"
click at [243, 344] on div "Markup % (Use "-X%" to discount) 0% Unit Cost $1,599.00 Cost Type Retail Client…" at bounding box center [300, 326] width 239 height 157
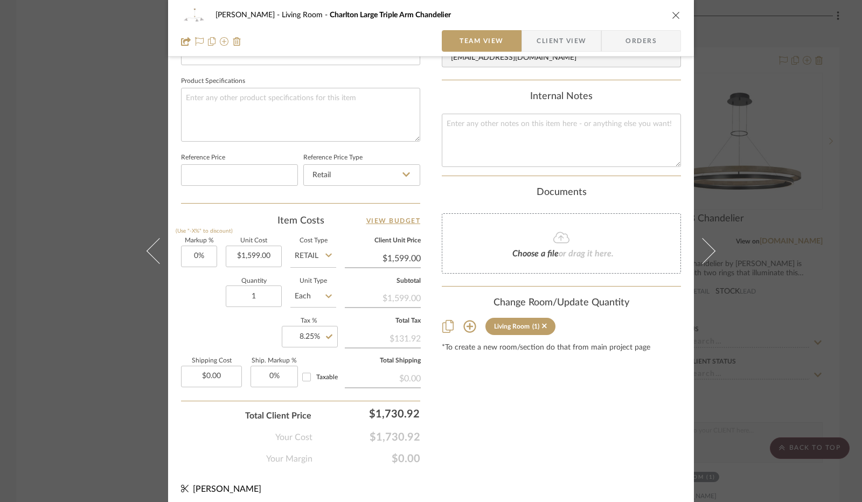
scroll to position [499, 0]
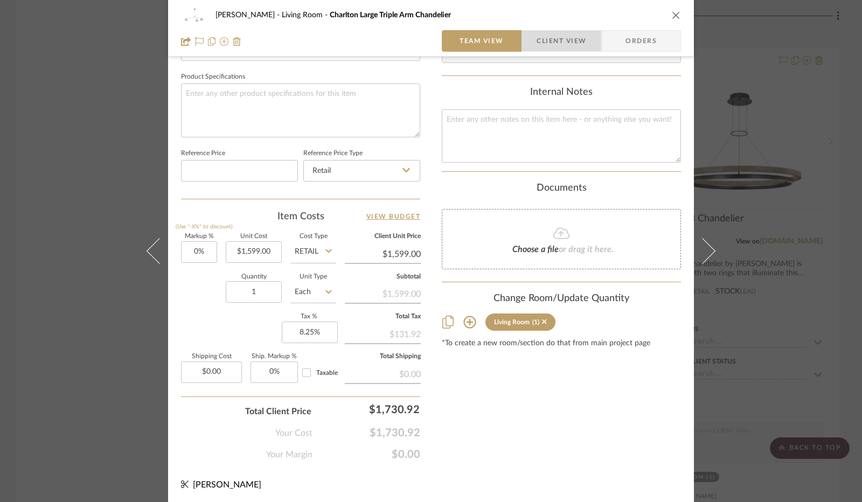
click at [555, 45] on span "Client View" at bounding box center [561, 41] width 50 height 22
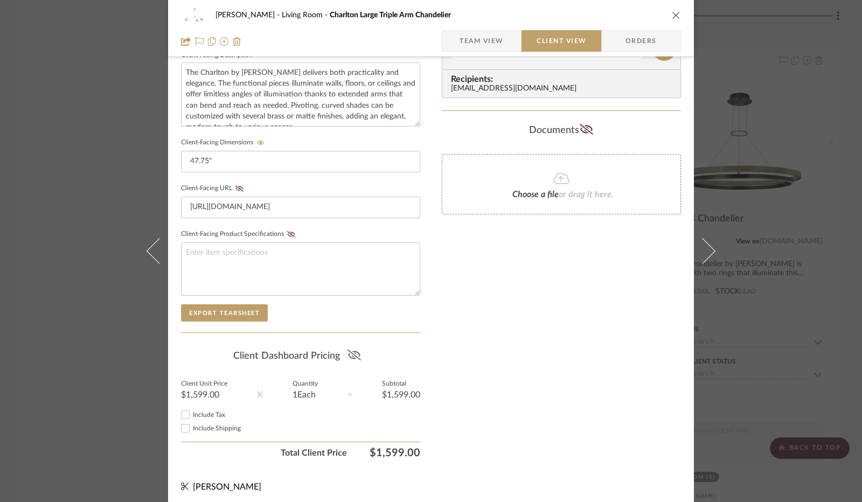
click at [350, 351] on icon at bounding box center [353, 355] width 13 height 11
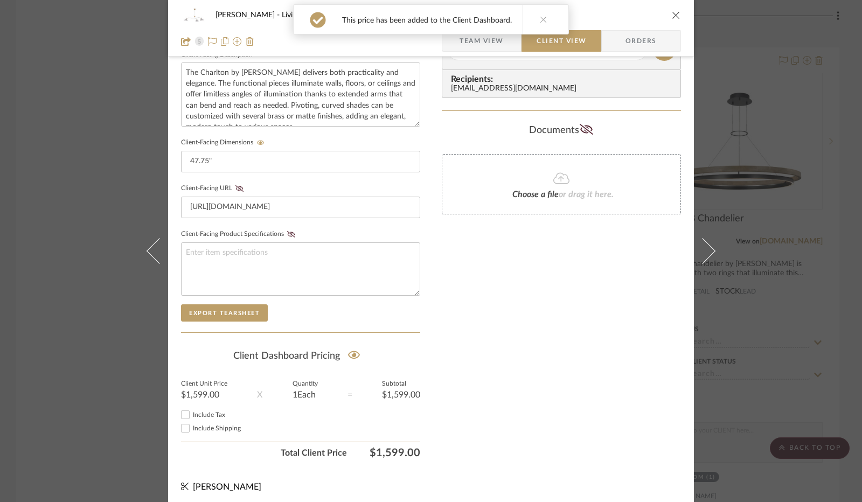
click at [181, 411] on input "Include Tax" at bounding box center [185, 414] width 13 height 13
checkbox input "true"
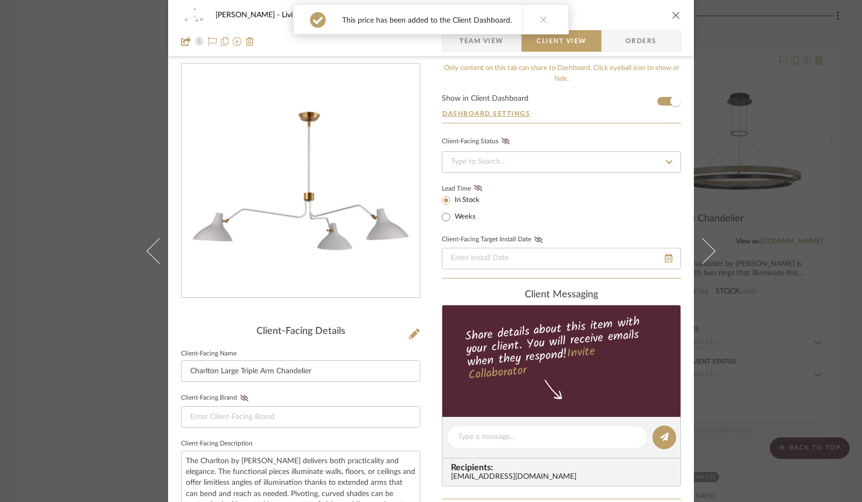
scroll to position [0, 0]
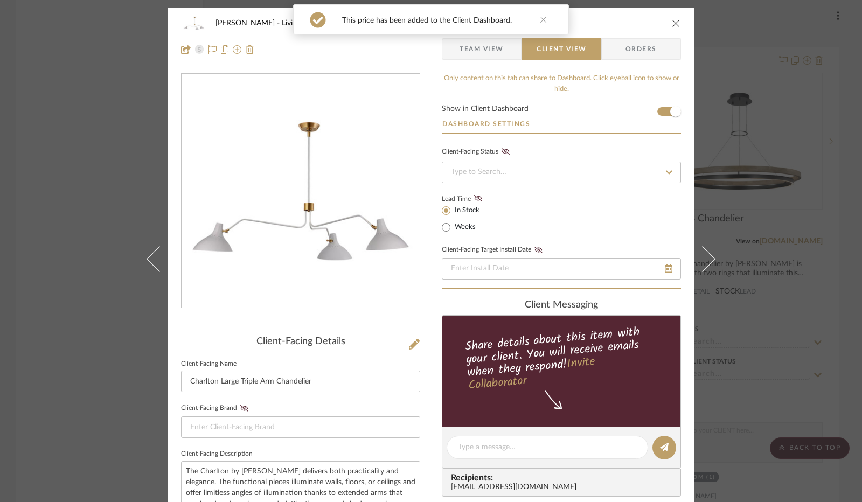
click at [671, 23] on button "close" at bounding box center [676, 23] width 10 height 10
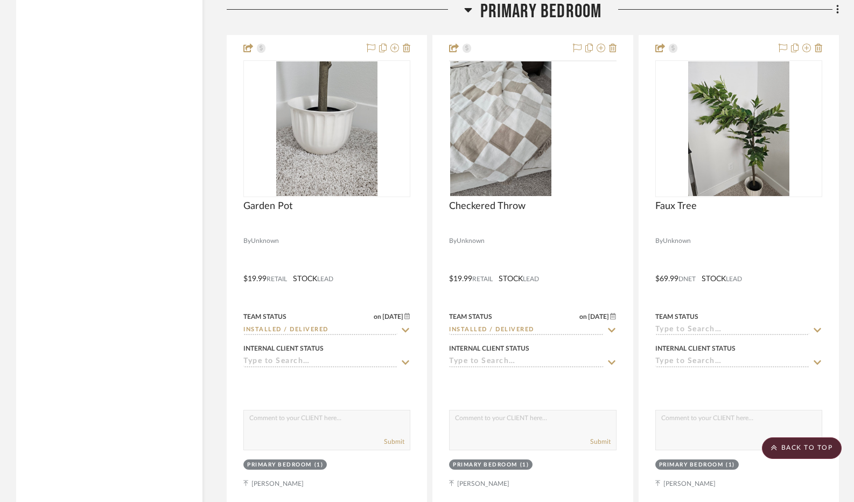
scroll to position [7163, 0]
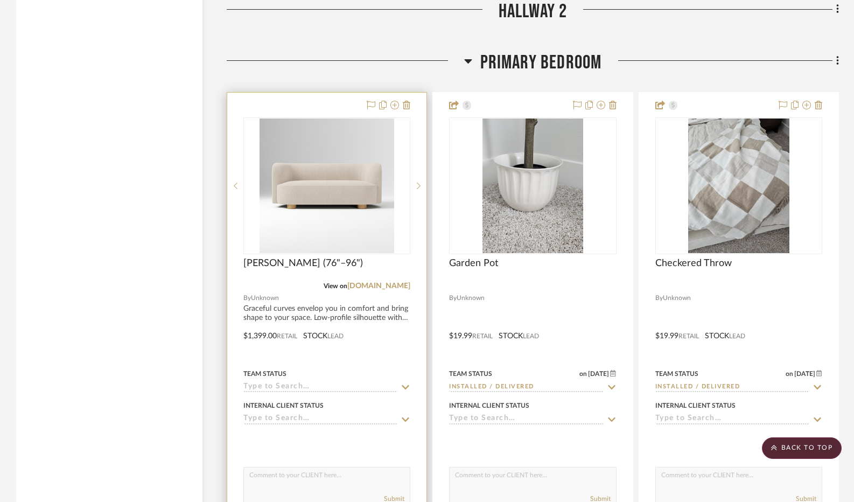
scroll to position [7322, 0]
click at [340, 178] on div at bounding box center [326, 184] width 167 height 137
click at [323, 205] on img "0" at bounding box center [327, 184] width 135 height 135
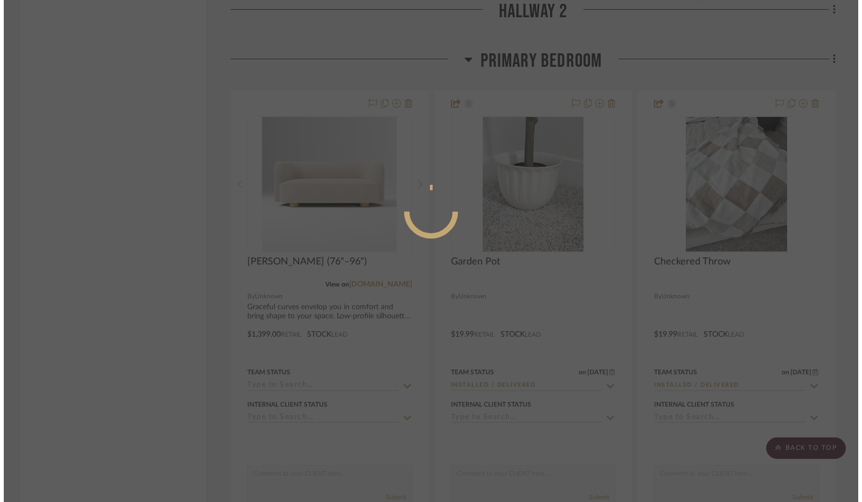
scroll to position [0, 0]
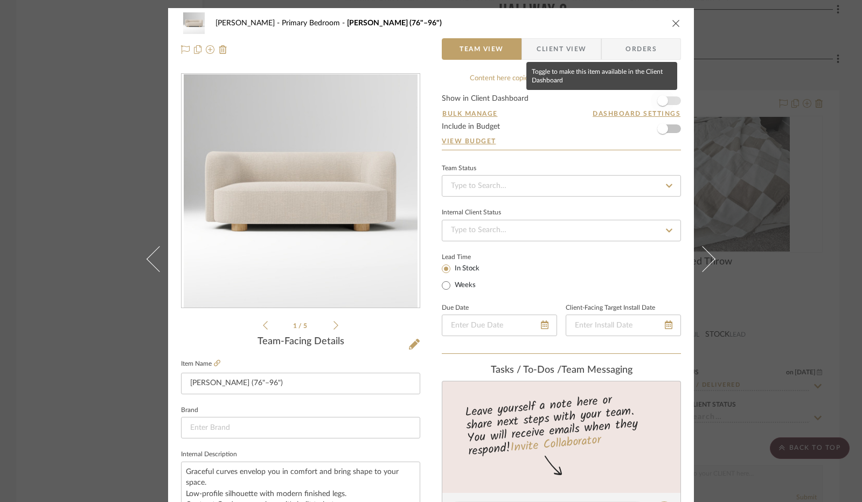
click at [666, 106] on span "button" at bounding box center [663, 101] width 24 height 24
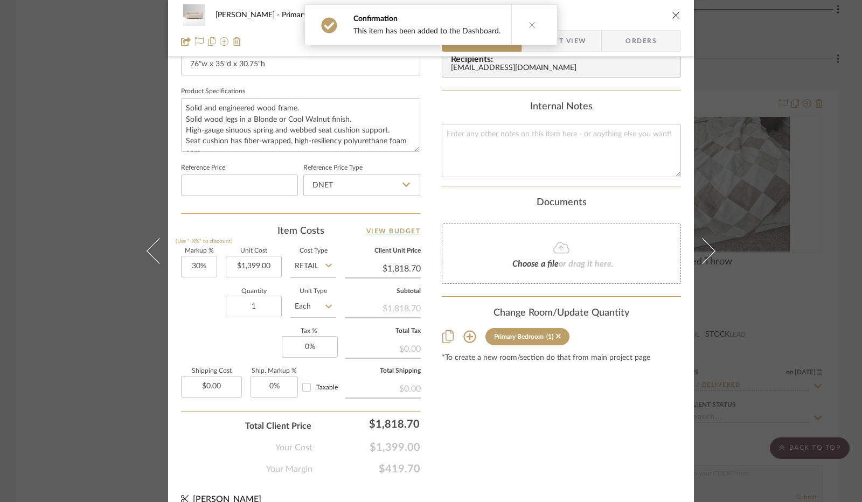
scroll to position [499, 0]
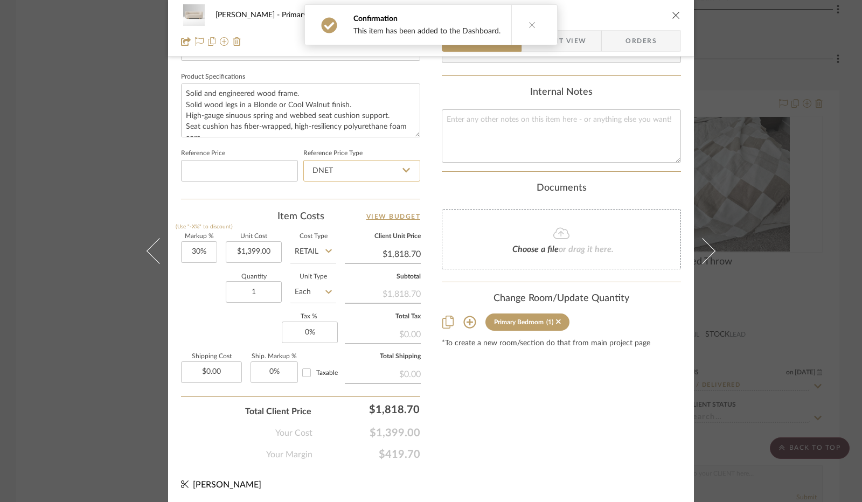
click at [324, 169] on input "DNET" at bounding box center [361, 171] width 117 height 22
click at [327, 221] on span "Retail" at bounding box center [320, 224] width 18 height 8
type input "Retail"
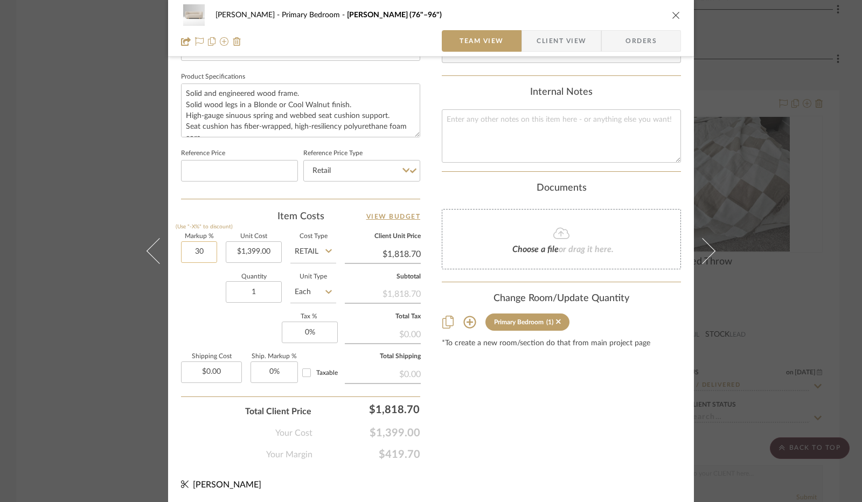
click at [199, 249] on input "30" at bounding box center [199, 252] width 36 height 22
type input "0%"
click at [195, 294] on div "Quantity 1 Unit Type Each" at bounding box center [258, 293] width 155 height 38
type input "$1,399.00"
click at [310, 336] on input "0" at bounding box center [310, 333] width 56 height 22
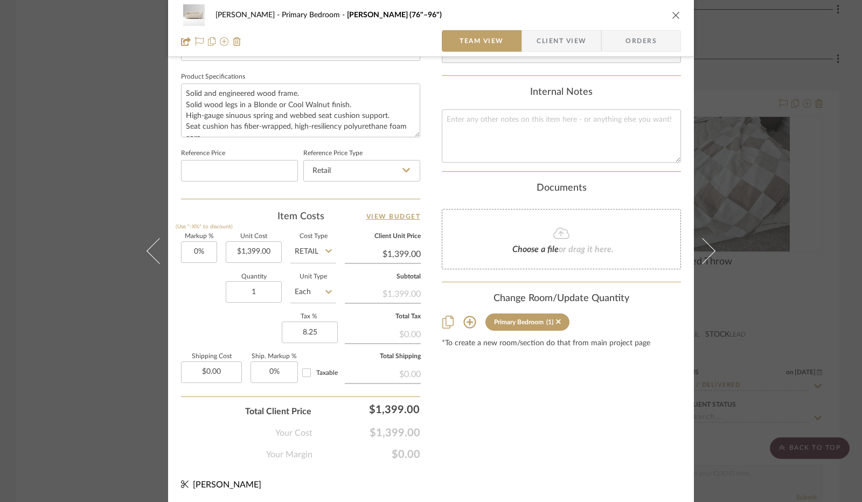
type input "8.25%"
click at [256, 322] on div "Markup % (Use "-X%" to discount) 0% Unit Cost $1,399.00 Cost Type Retail Client…" at bounding box center [300, 312] width 239 height 157
click at [563, 45] on span "Client View" at bounding box center [561, 41] width 50 height 22
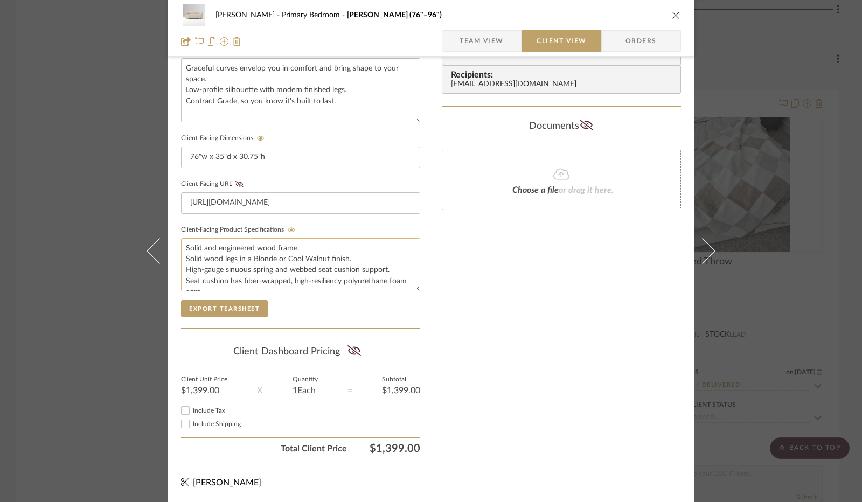
scroll to position [399, 0]
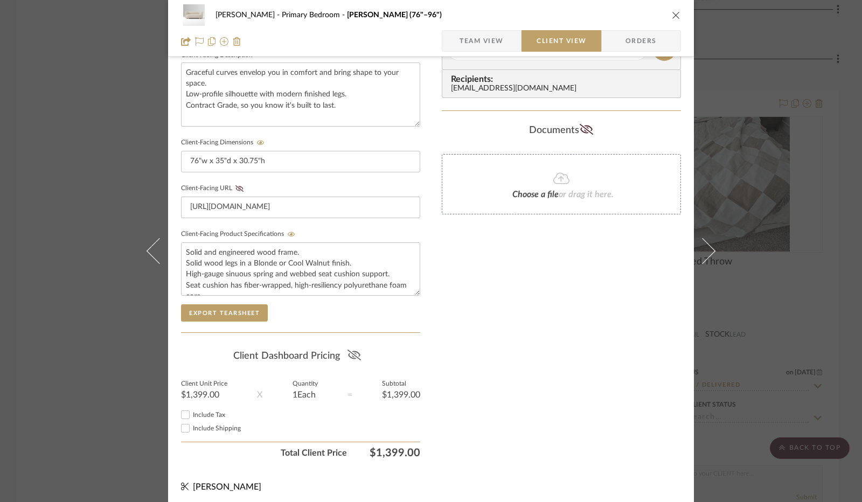
click at [353, 350] on icon at bounding box center [353, 355] width 13 height 11
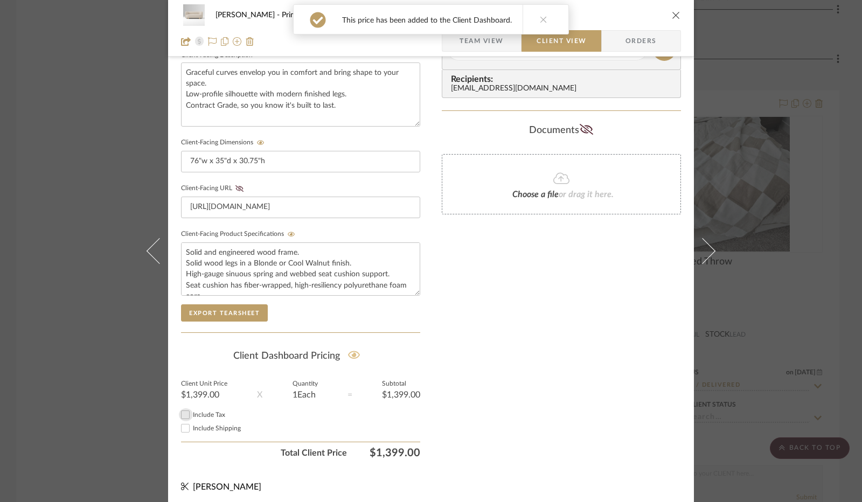
click at [181, 411] on input "Include Tax" at bounding box center [185, 414] width 13 height 13
checkbox input "true"
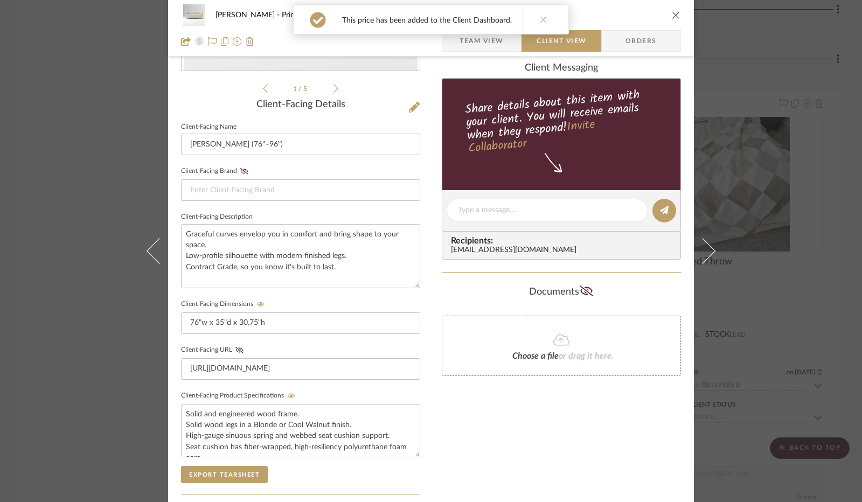
scroll to position [0, 0]
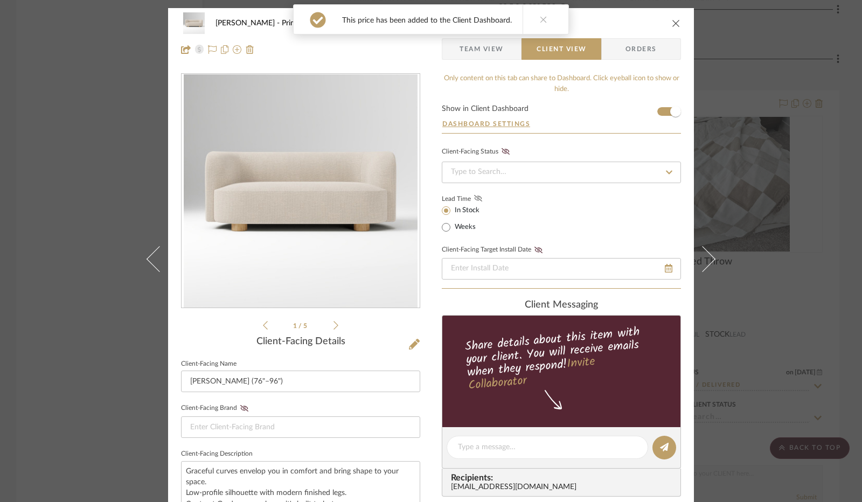
click at [474, 197] on icon at bounding box center [478, 198] width 8 height 6
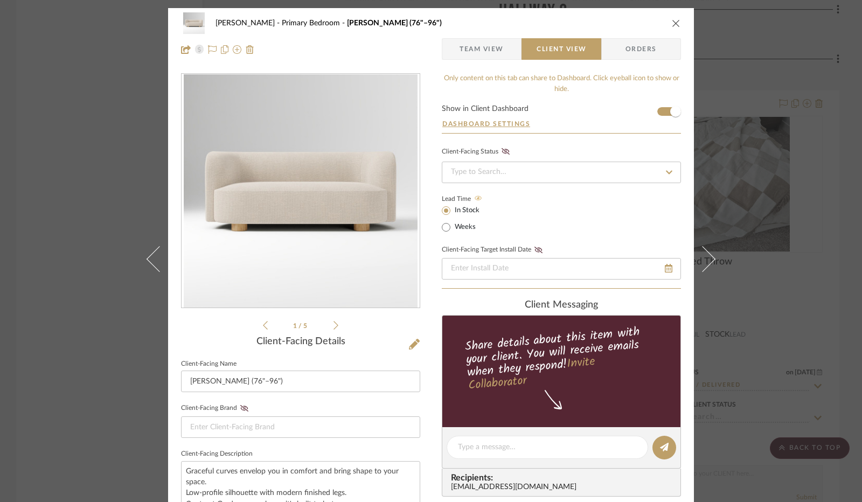
click at [672, 22] on icon "close" at bounding box center [676, 23] width 9 height 9
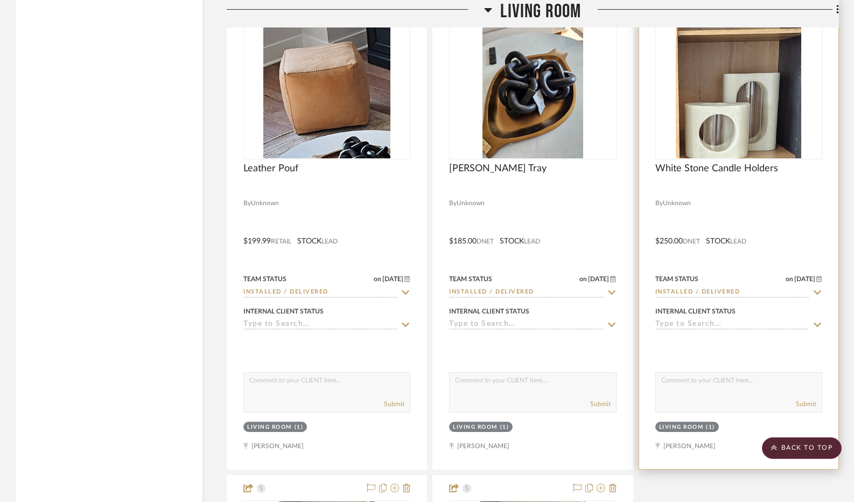
scroll to position [4145, 0]
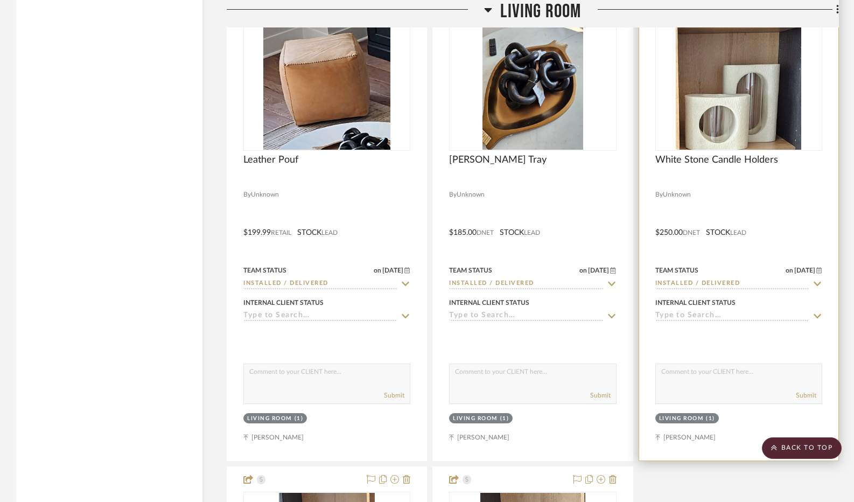
click at [723, 122] on img "0" at bounding box center [738, 82] width 125 height 135
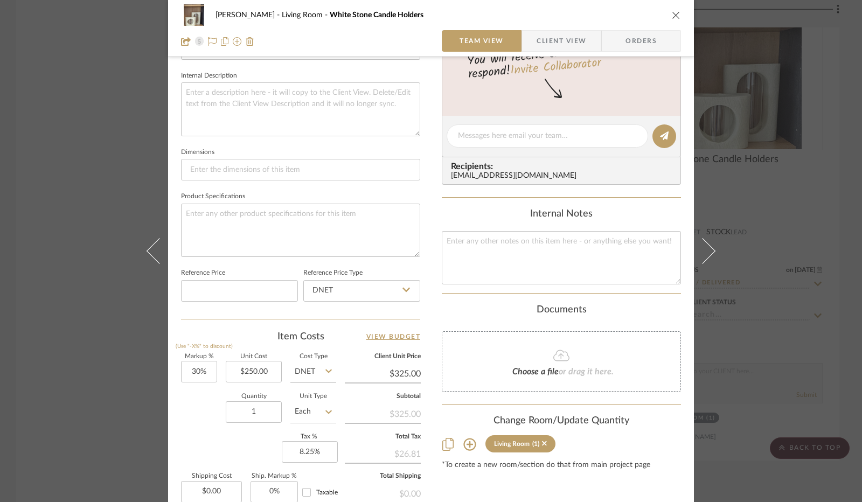
scroll to position [485, 0]
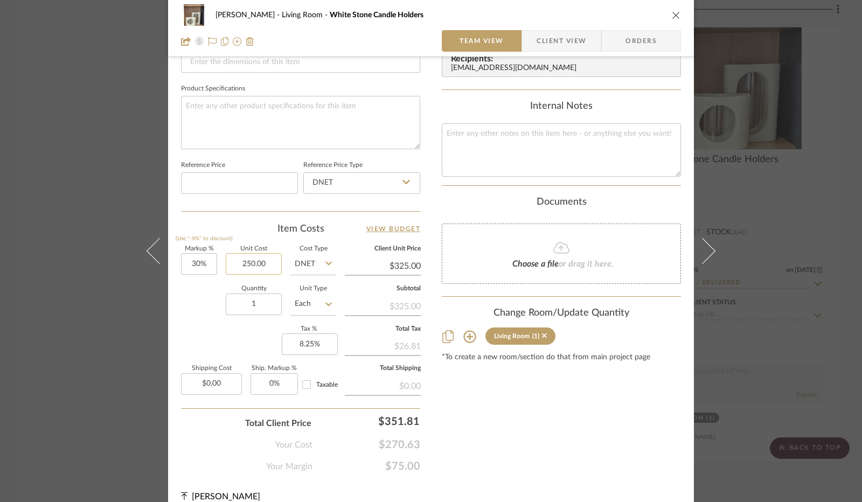
click at [249, 261] on input "250.00" at bounding box center [254, 264] width 56 height 22
type input "$117.00"
click at [193, 322] on div "Markup % (Use "-X%" to discount) 30% Unit Cost $117.00 Cost Type DNET Client Un…" at bounding box center [300, 324] width 239 height 157
type input "$152.10"
click at [247, 259] on input "117.00" at bounding box center [254, 264] width 56 height 22
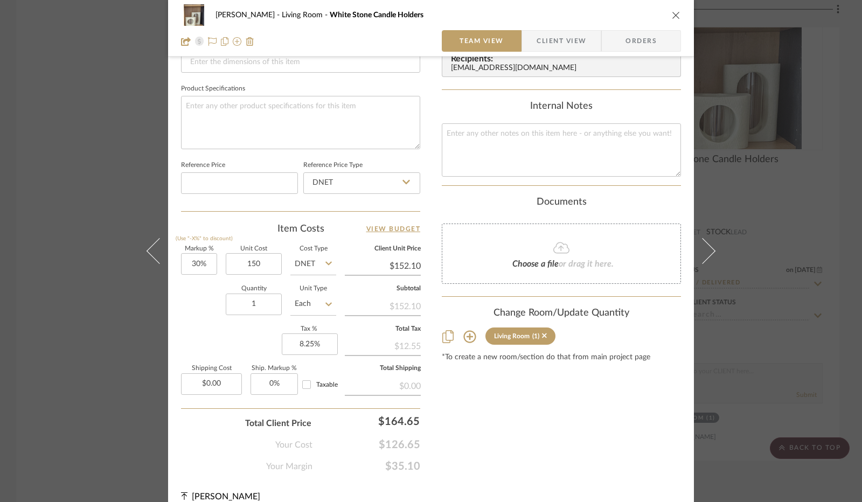
type input "$150.00"
click at [208, 294] on div "Quantity 1 Unit Type Each" at bounding box center [258, 305] width 155 height 38
type input "$195.00"
click at [673, 15] on icon "close" at bounding box center [676, 15] width 9 height 9
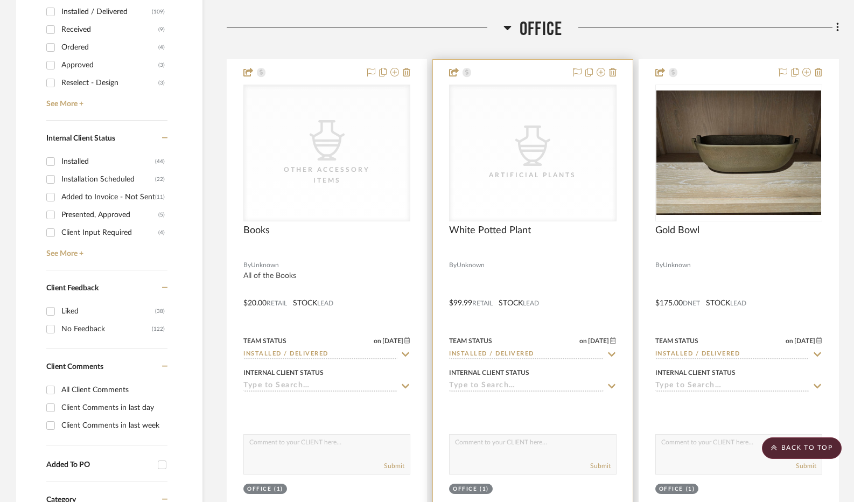
scroll to position [536, 0]
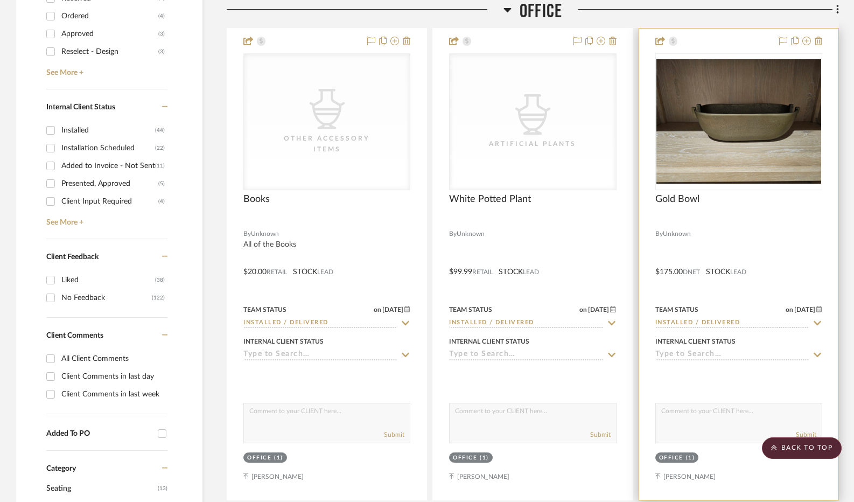
click at [721, 118] on img "0" at bounding box center [739, 121] width 165 height 124
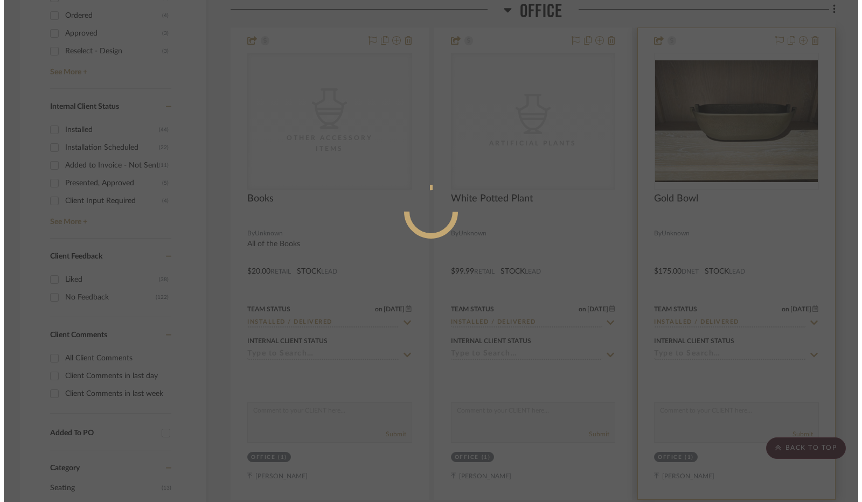
scroll to position [0, 0]
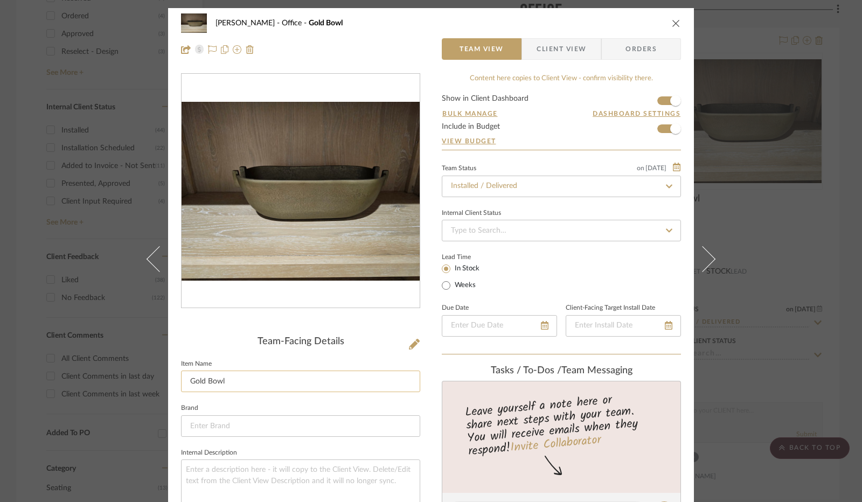
drag, startPoint x: 201, startPoint y: 379, endPoint x: 182, endPoint y: 379, distance: 19.4
click at [182, 379] on input "Gold Bowl" at bounding box center [300, 382] width 239 height 22
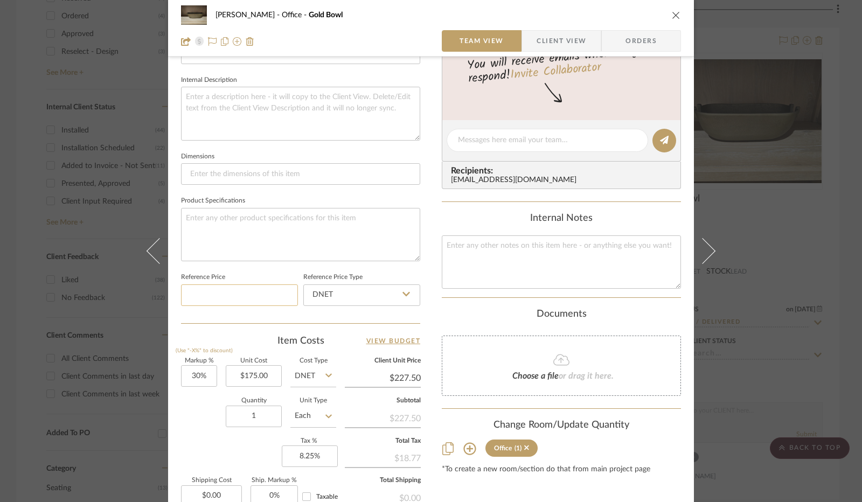
scroll to position [431, 0]
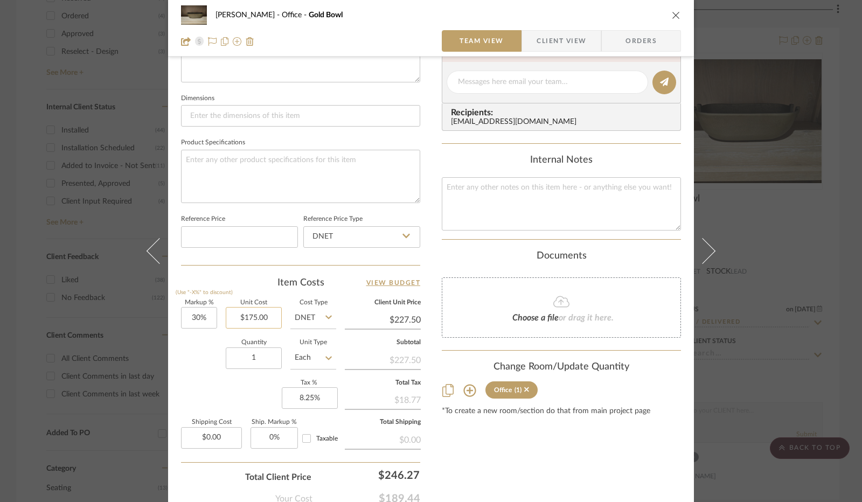
type input "Atticus Bowl"
type input "175.00"
click at [257, 317] on input "175.00" at bounding box center [254, 318] width 56 height 22
type input "$125.00"
click at [215, 365] on div "Quantity 1 Unit Type Each" at bounding box center [258, 359] width 155 height 38
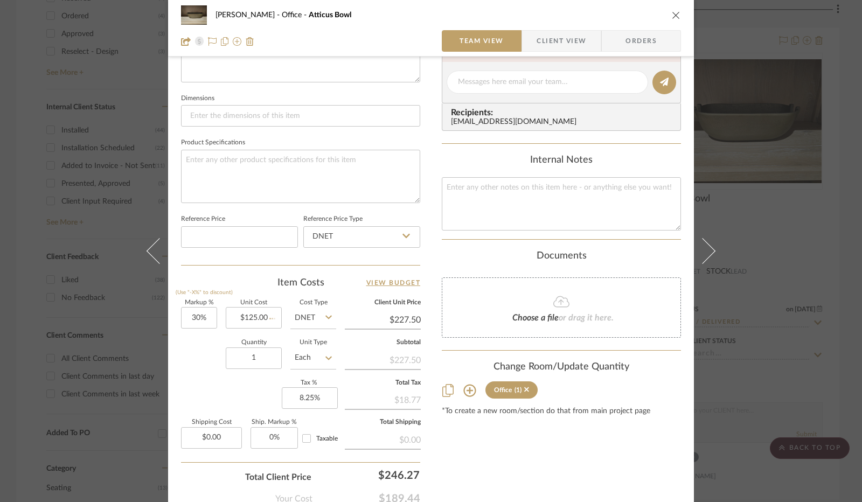
type input "$162.50"
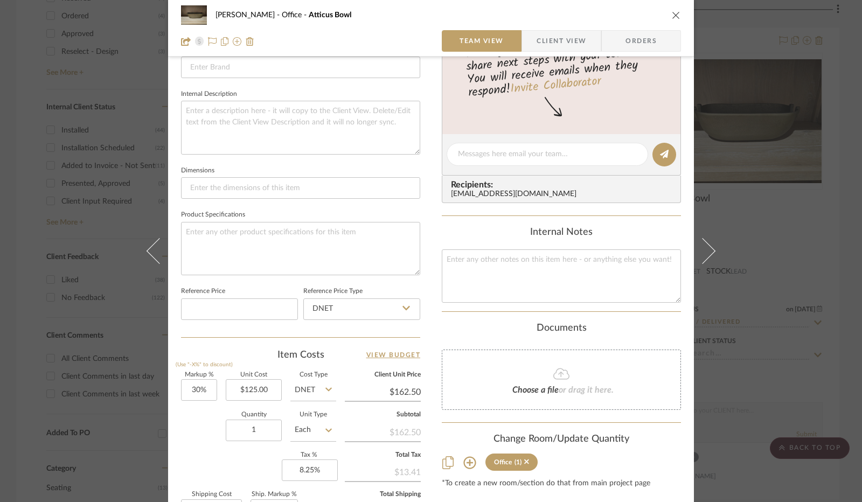
scroll to position [335, 0]
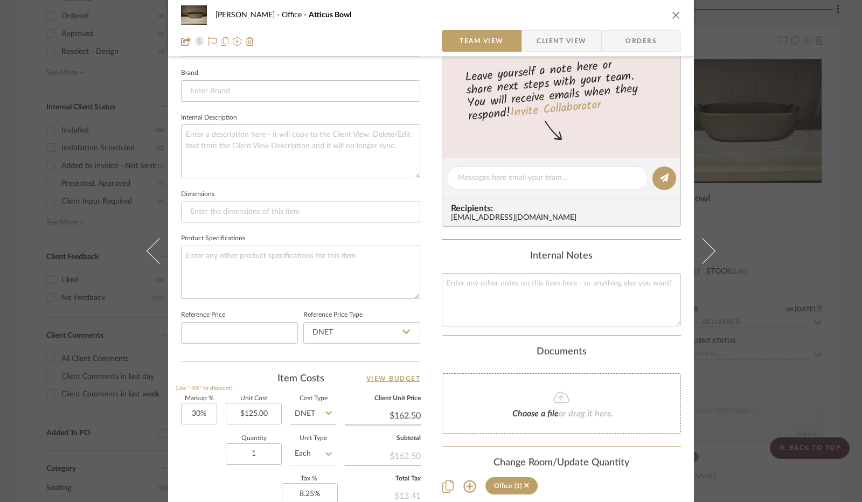
click at [675, 13] on icon "close" at bounding box center [676, 15] width 9 height 9
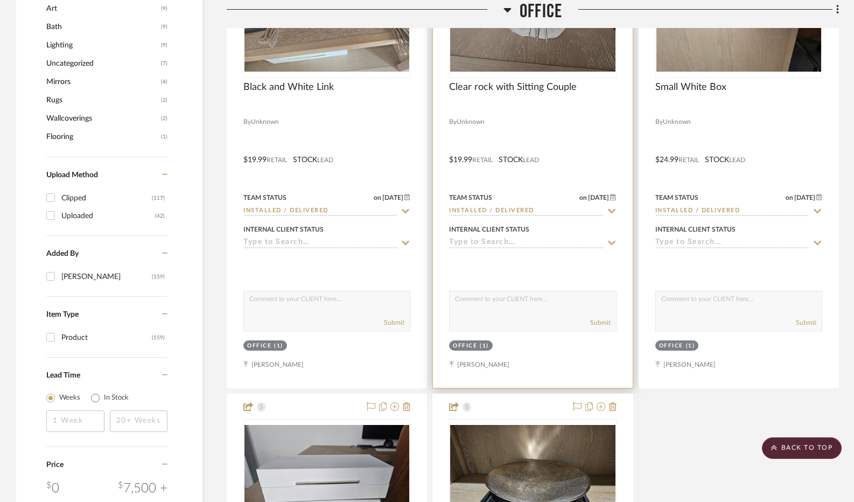
scroll to position [1129, 0]
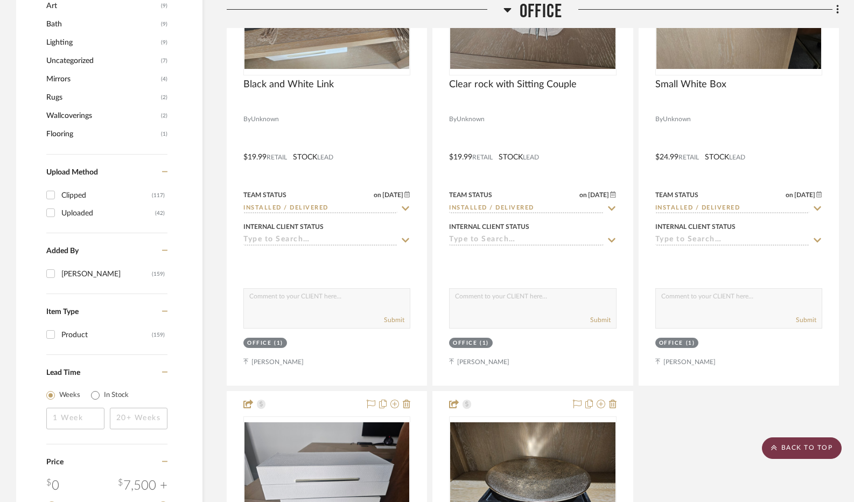
click at [827, 448] on scroll-to-top-button "BACK TO TOP" at bounding box center [802, 448] width 80 height 22
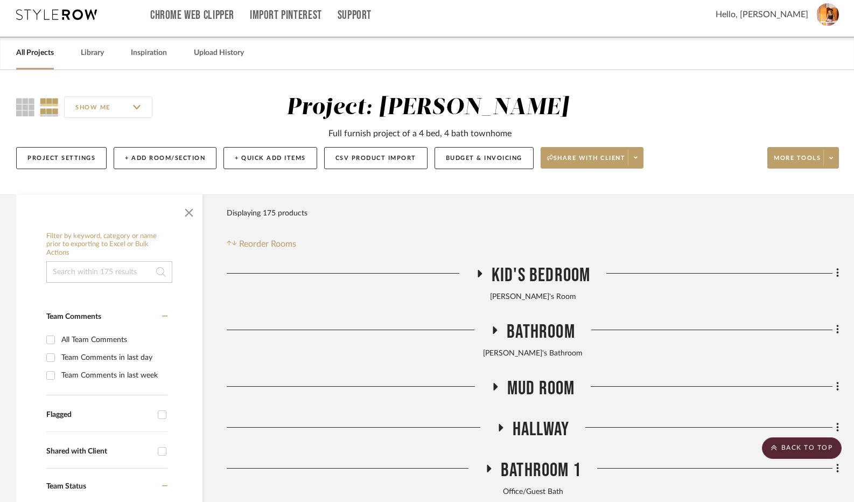
scroll to position [0, 0]
